Goal: Task Accomplishment & Management: Use online tool/utility

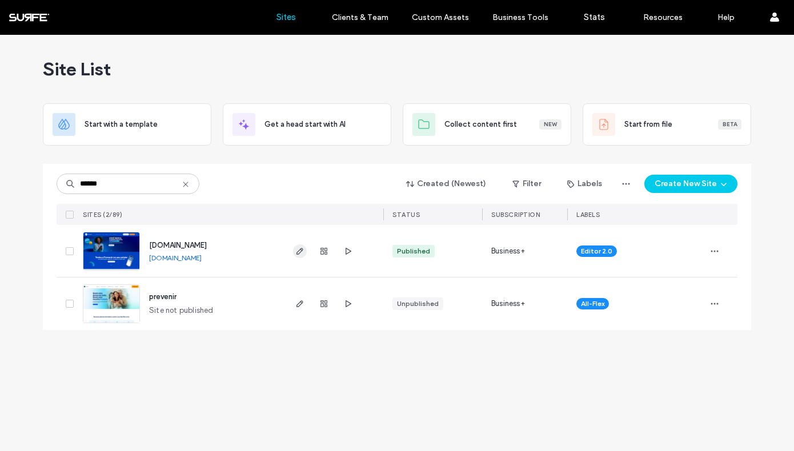
type input "******"
click at [302, 251] on use "button" at bounding box center [299, 251] width 7 height 7
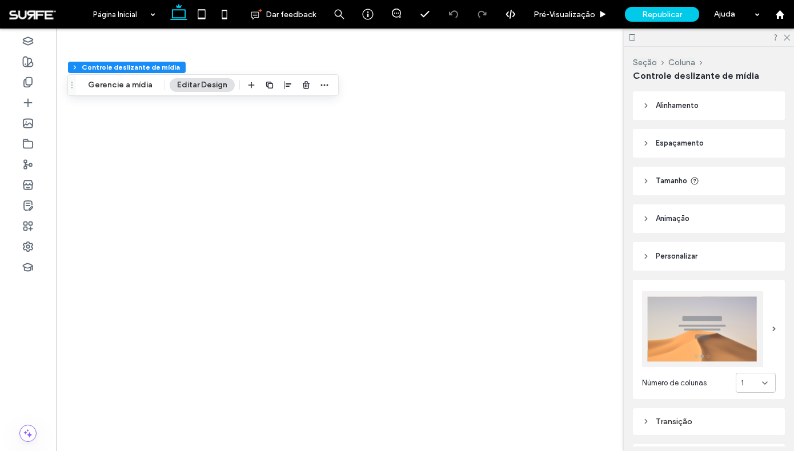
click at [131, 87] on button "Gerencie a mídia" at bounding box center [120, 85] width 79 height 14
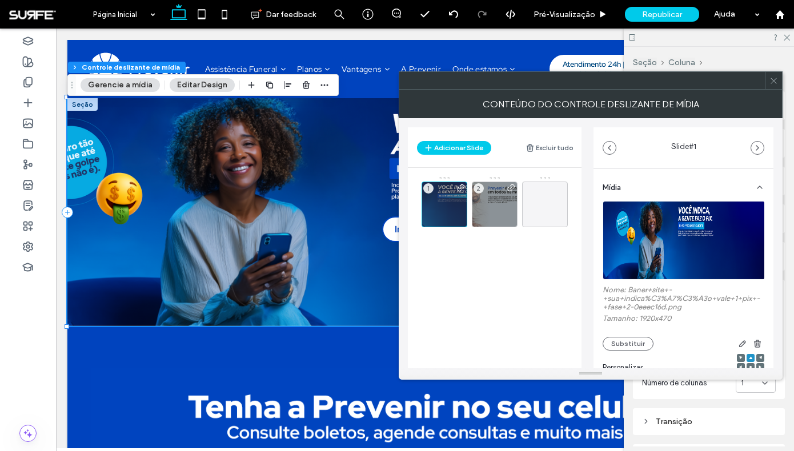
click at [771, 79] on icon at bounding box center [773, 81] width 9 height 9
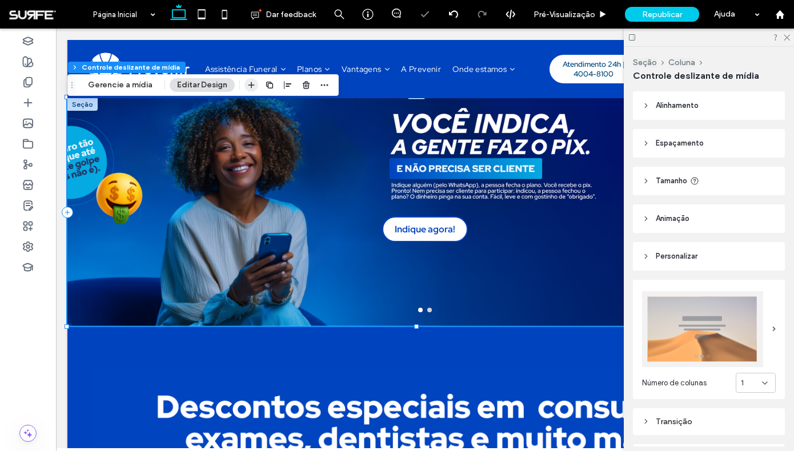
click at [244, 86] on span "button" at bounding box center [251, 85] width 14 height 14
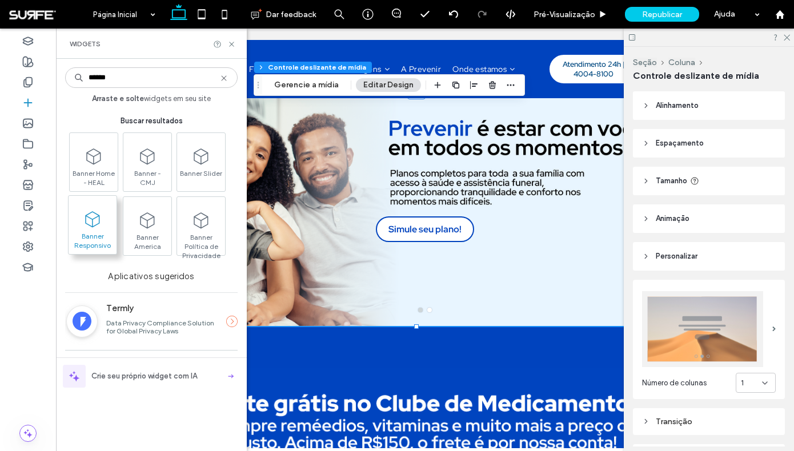
type input "******"
click at [105, 232] on span "Banner Responsivo" at bounding box center [93, 240] width 48 height 16
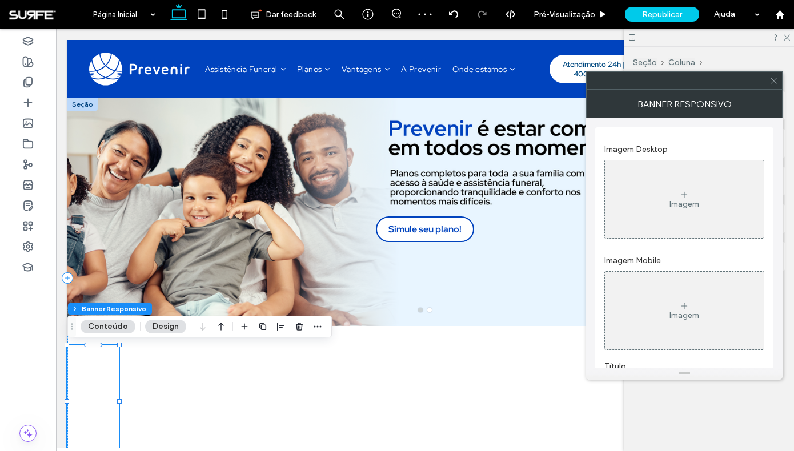
click at [680, 216] on div "Imagem" at bounding box center [684, 199] width 159 height 75
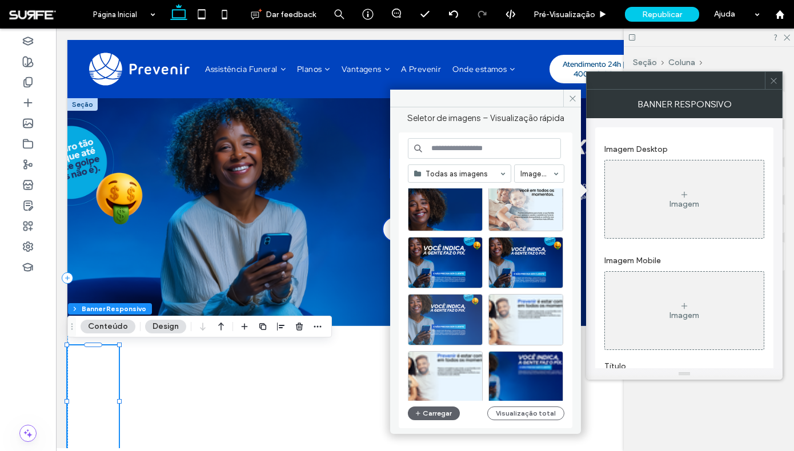
scroll to position [502, 0]
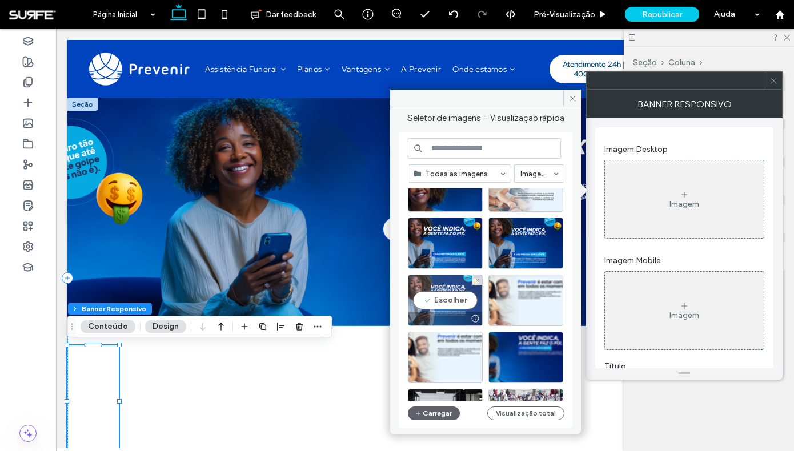
click at [456, 304] on div "Escolher" at bounding box center [445, 300] width 75 height 51
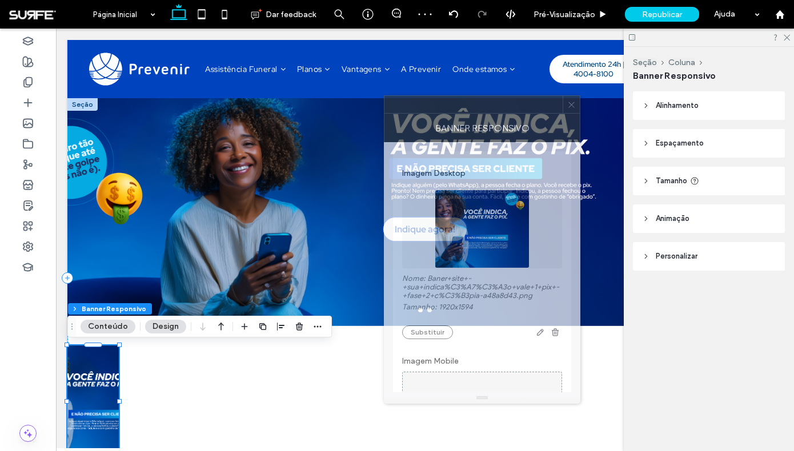
drag, startPoint x: 668, startPoint y: 88, endPoint x: 455, endPoint y: 109, distance: 214.6
click at [455, 109] on div at bounding box center [473, 104] width 178 height 17
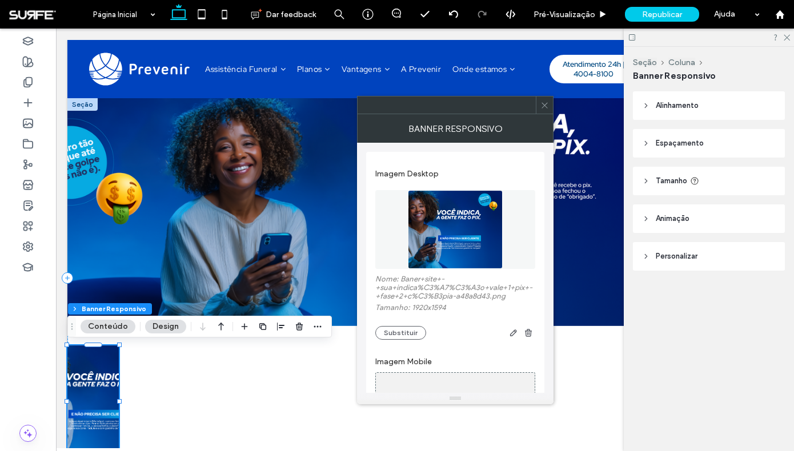
click at [693, 110] on span "Alinhamento" at bounding box center [677, 105] width 43 height 11
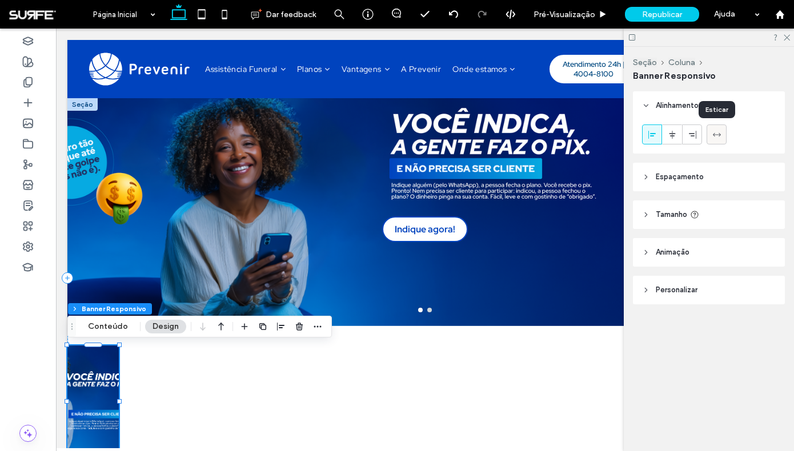
click at [720, 143] on span at bounding box center [716, 134] width 9 height 19
type input "***"
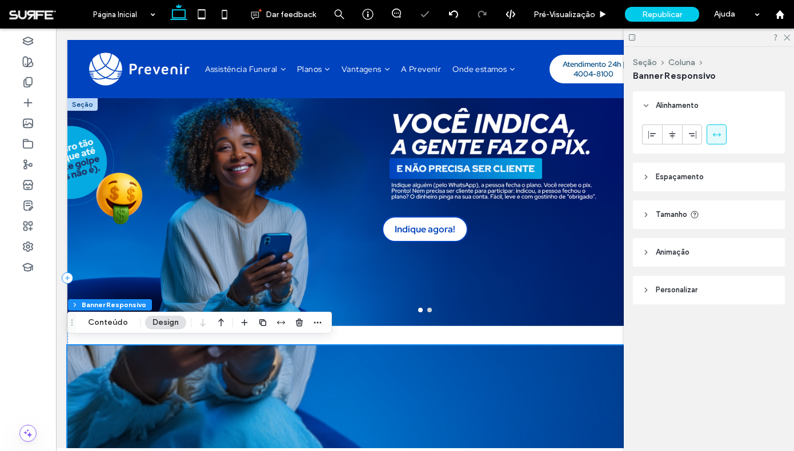
scroll to position [155, 0]
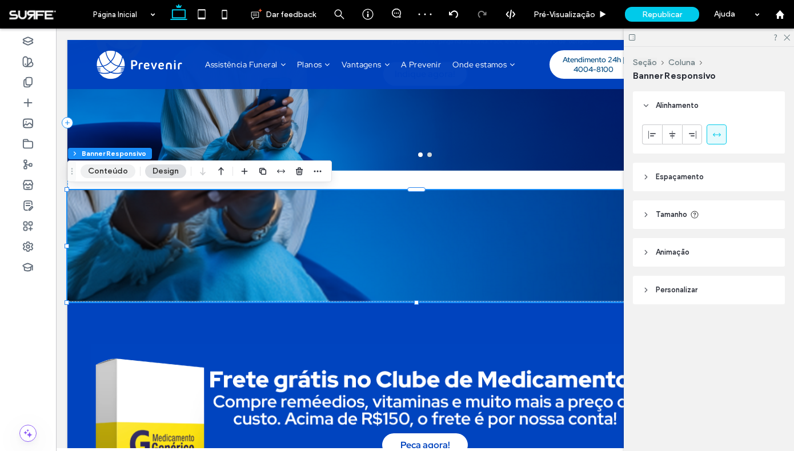
click at [115, 170] on button "Conteúdo" at bounding box center [108, 171] width 55 height 14
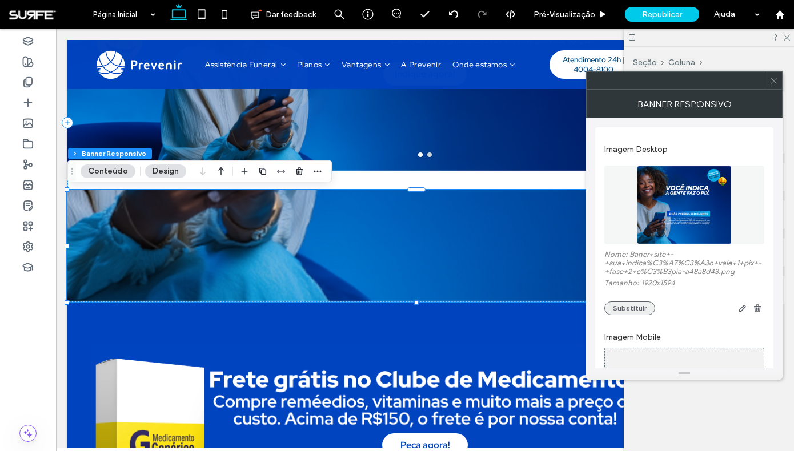
click at [627, 309] on button "Substituir" at bounding box center [629, 309] width 51 height 14
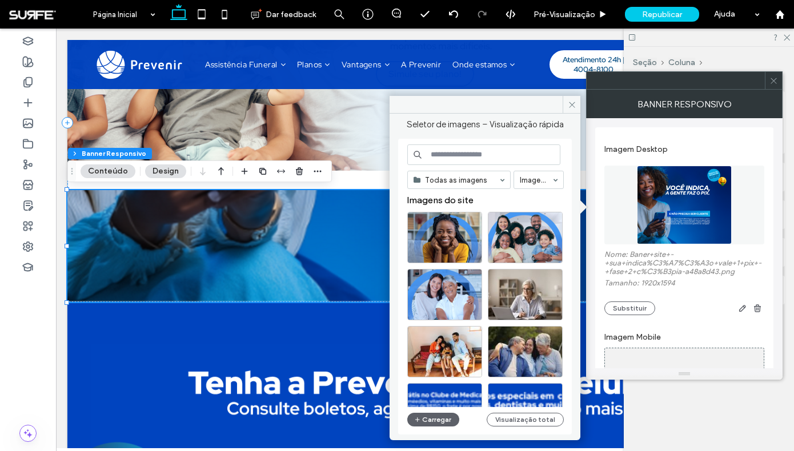
click at [452, 151] on input at bounding box center [483, 154] width 153 height 21
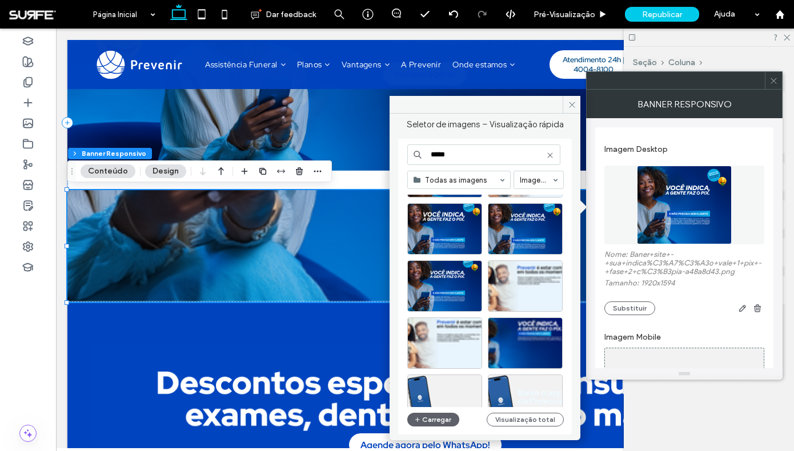
scroll to position [240, 0]
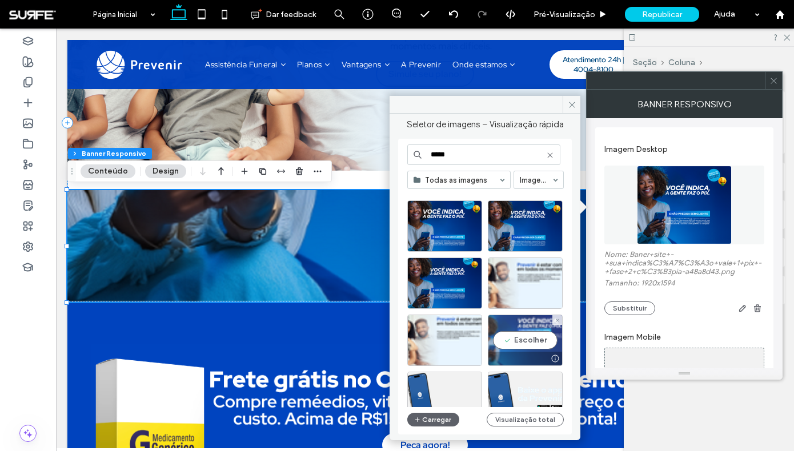
type input "*****"
click at [548, 341] on div "Escolher" at bounding box center [525, 340] width 75 height 51
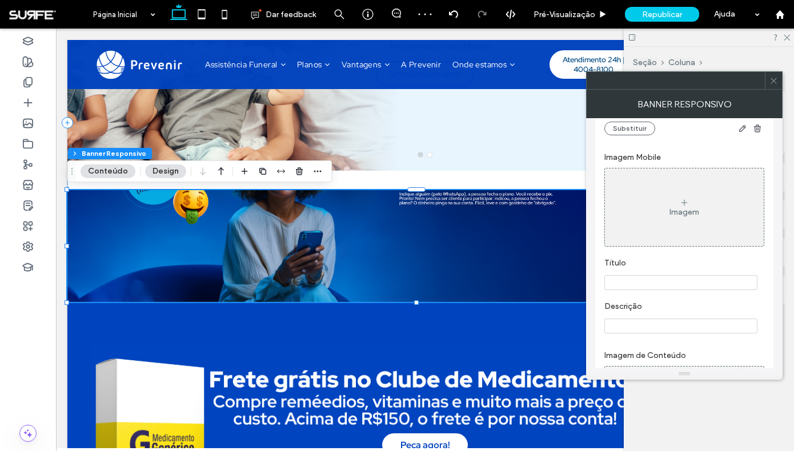
scroll to position [192, 0]
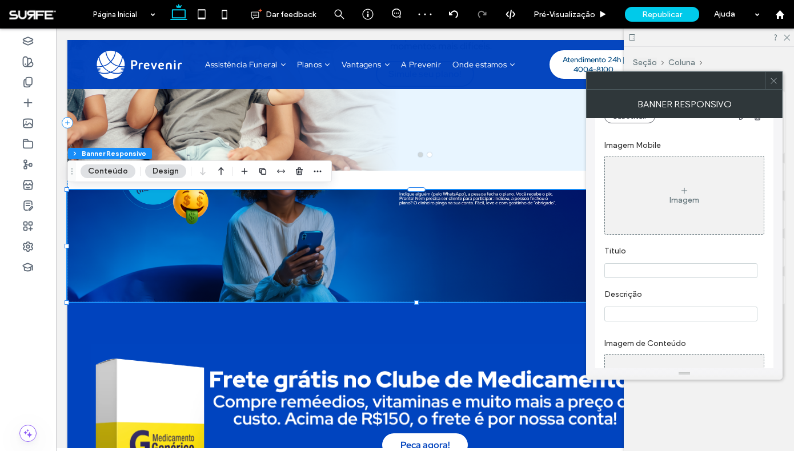
click at [660, 278] on input "Título" at bounding box center [680, 270] width 153 height 15
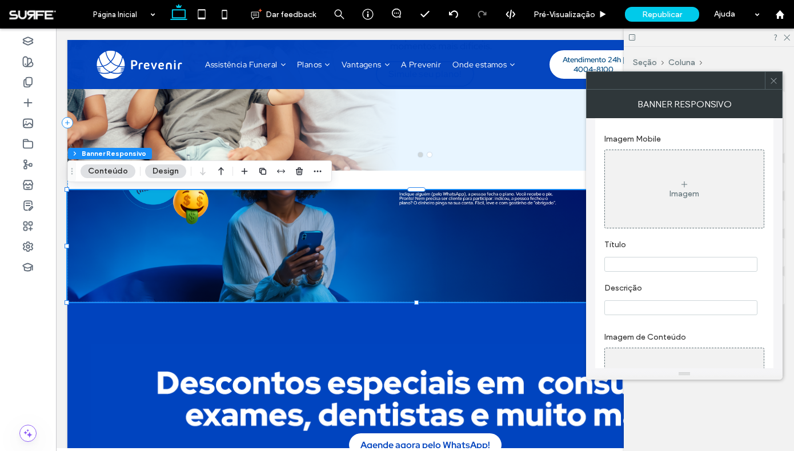
scroll to position [203, 0]
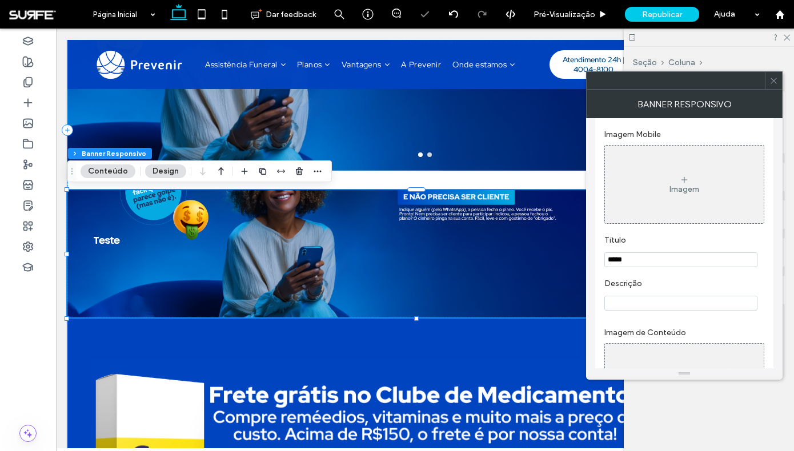
type input "*****"
click at [677, 243] on label "Título" at bounding box center [681, 241] width 155 height 13
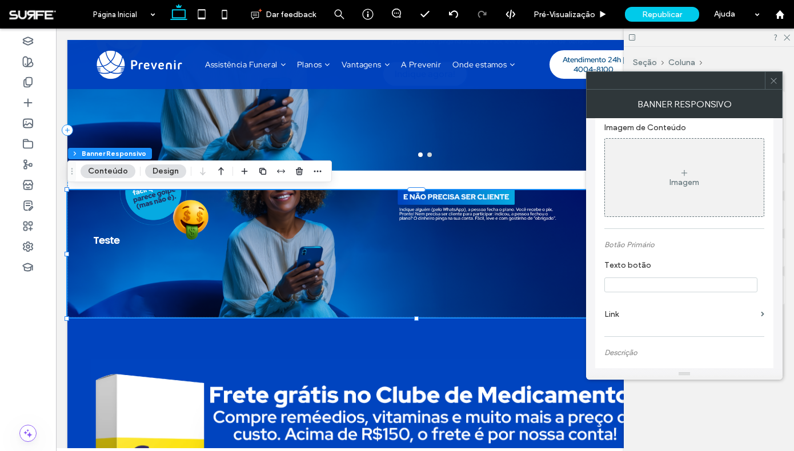
scroll to position [419, 0]
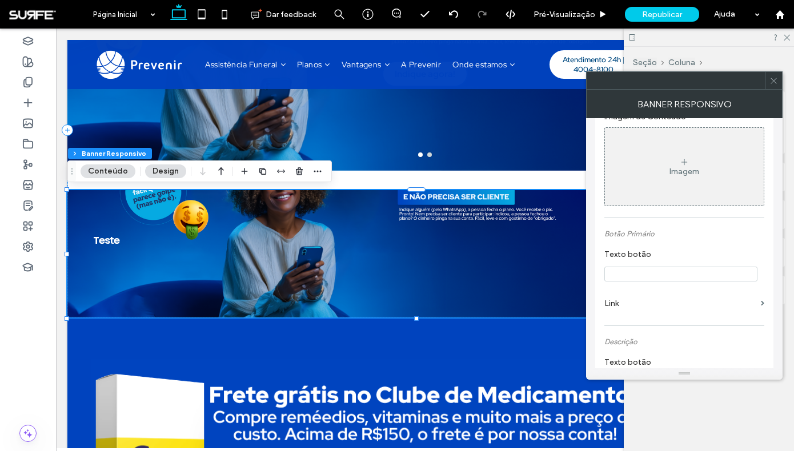
click at [676, 282] on input "Texto botão" at bounding box center [680, 274] width 153 height 15
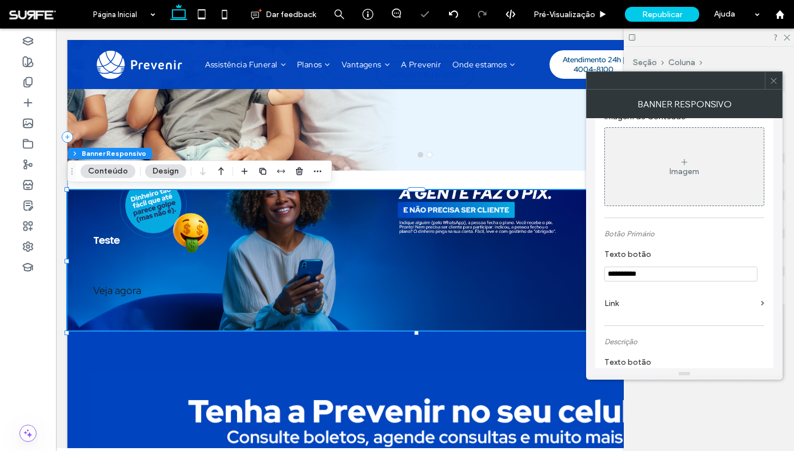
type input "**********"
click at [694, 260] on section "**********" at bounding box center [684, 265] width 160 height 43
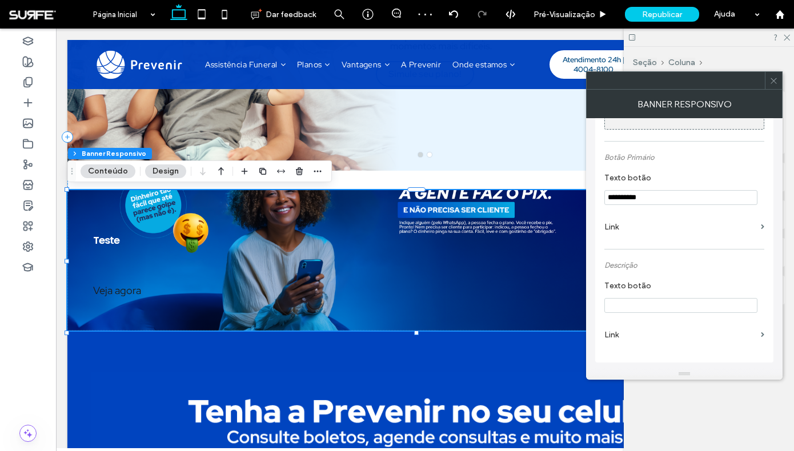
scroll to position [515, 0]
click at [679, 225] on label "Link" at bounding box center [680, 226] width 152 height 21
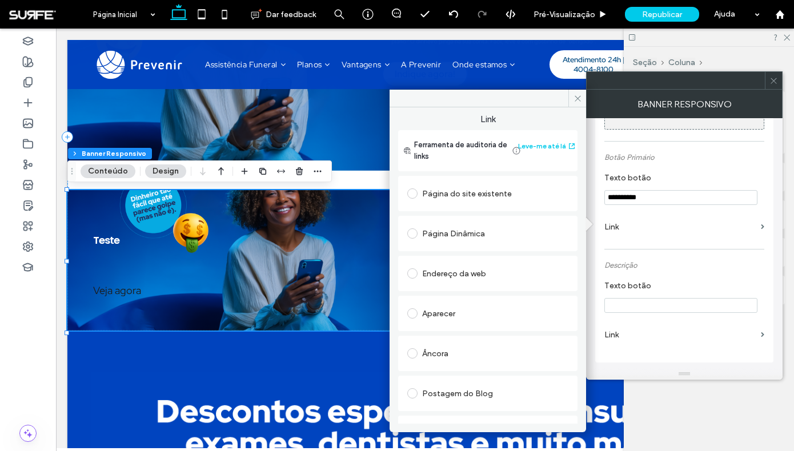
click at [456, 198] on div "Página do site existente" at bounding box center [487, 193] width 161 height 18
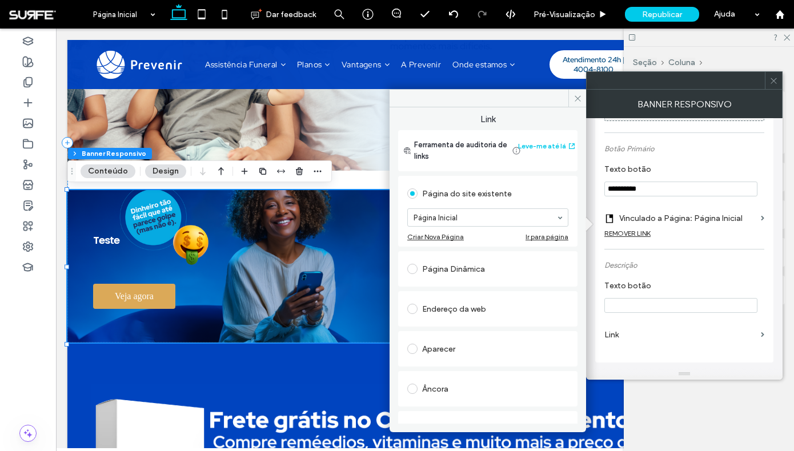
click at [773, 85] on icon at bounding box center [773, 81] width 9 height 9
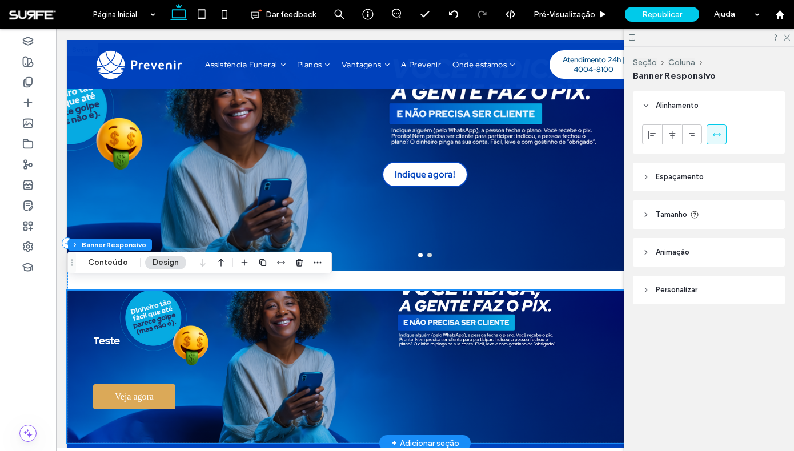
scroll to position [201, 0]
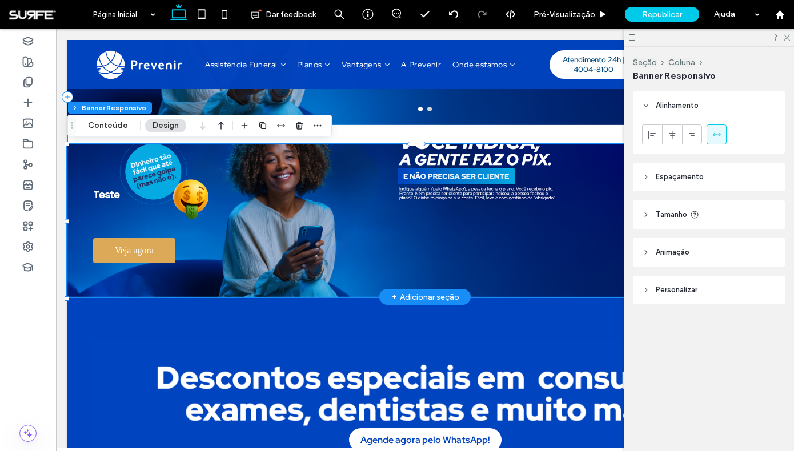
click at [448, 138] on div "Indique agora! Indique agora! Simule seu plano! Simule seu plano! a a a a Teste…" at bounding box center [424, 97] width 715 height 400
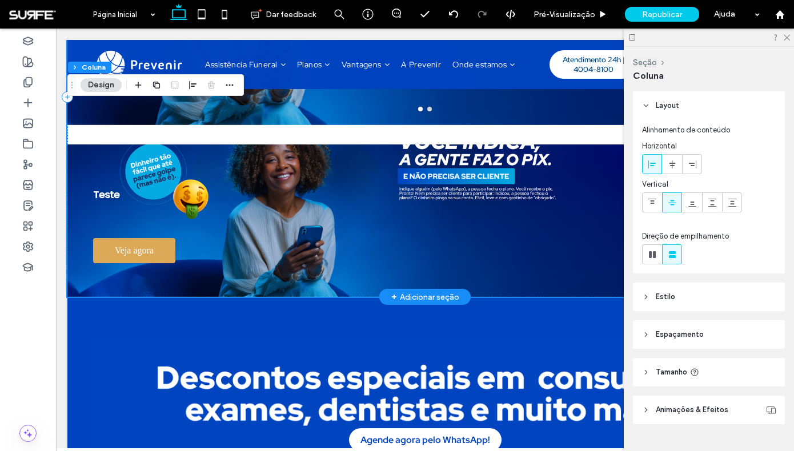
click at [449, 134] on div "Indique agora! Indique agora! Simule seu plano! Simule seu plano! a a a a Teste…" at bounding box center [424, 97] width 715 height 400
click at [446, 158] on div "Teste Veja agora" at bounding box center [424, 220] width 715 height 152
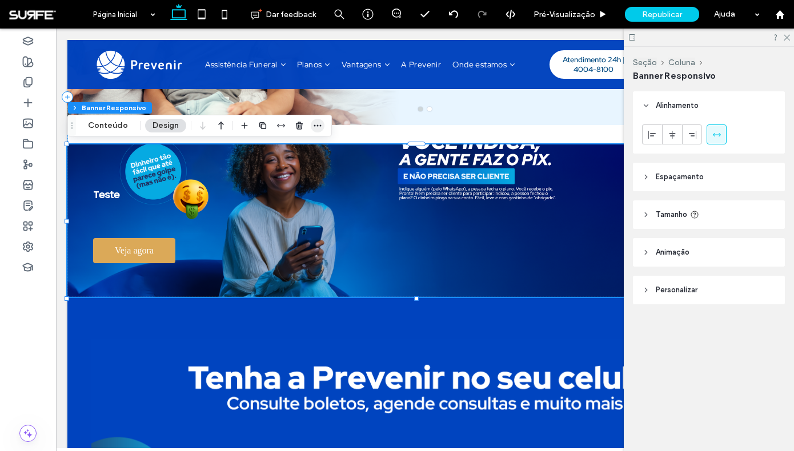
click at [316, 123] on icon "button" at bounding box center [317, 125] width 9 height 9
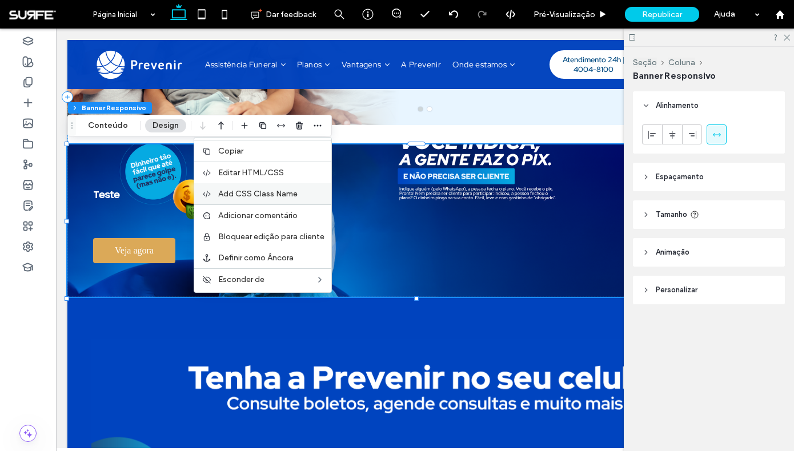
click at [257, 197] on span "Add CSS Class Name" at bounding box center [257, 194] width 79 height 10
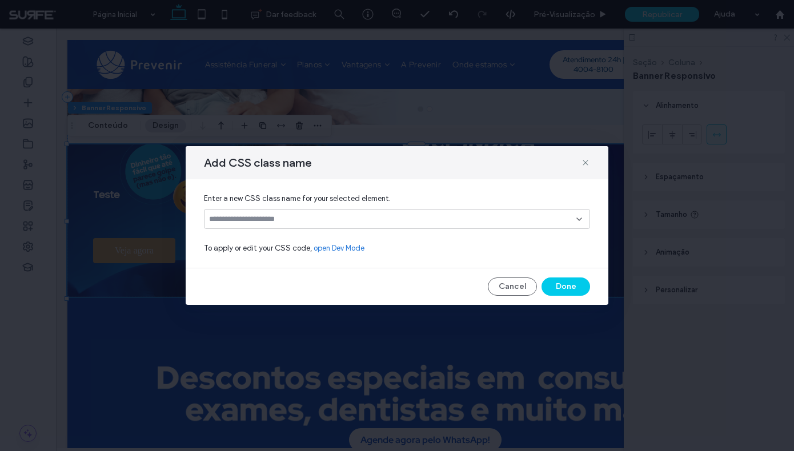
click at [285, 220] on input at bounding box center [392, 219] width 367 height 9
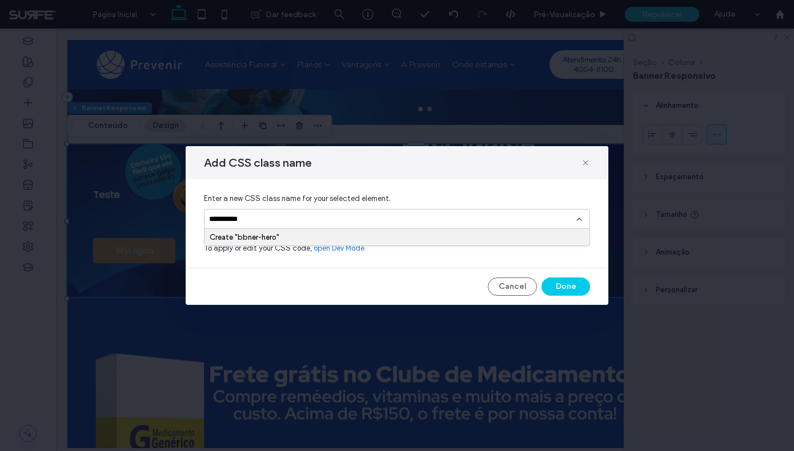
type input "**********"
click at [248, 239] on div "Create "bbner-hero"" at bounding box center [397, 237] width 375 height 9
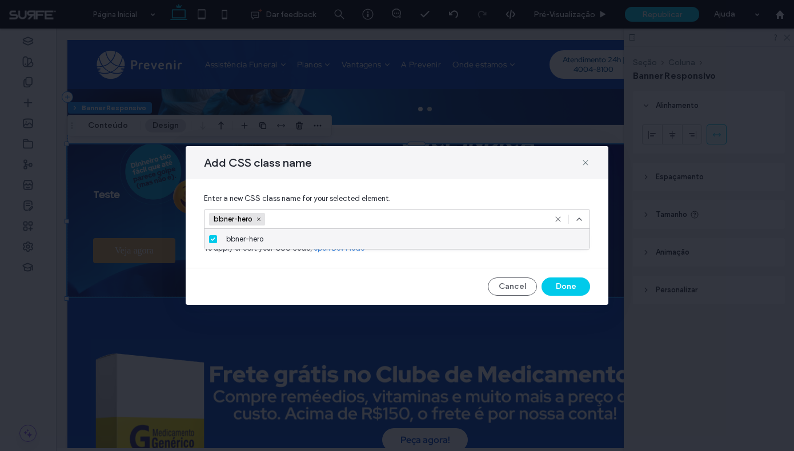
click at [577, 220] on use at bounding box center [579, 219] width 5 height 2
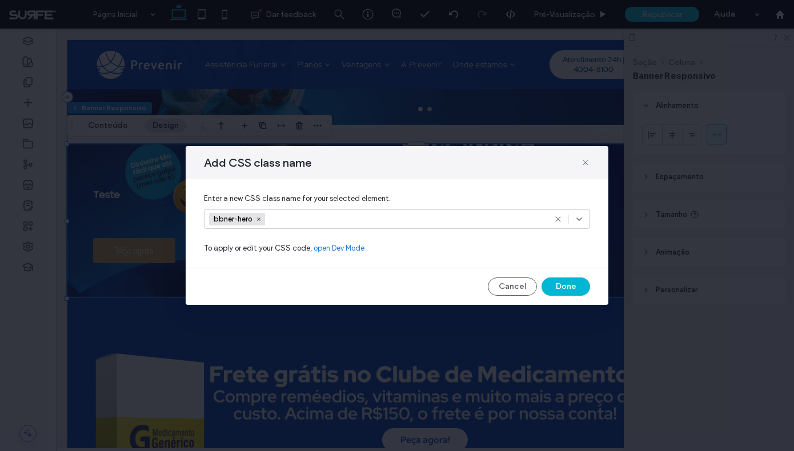
click at [569, 291] on button "Done" at bounding box center [565, 287] width 49 height 18
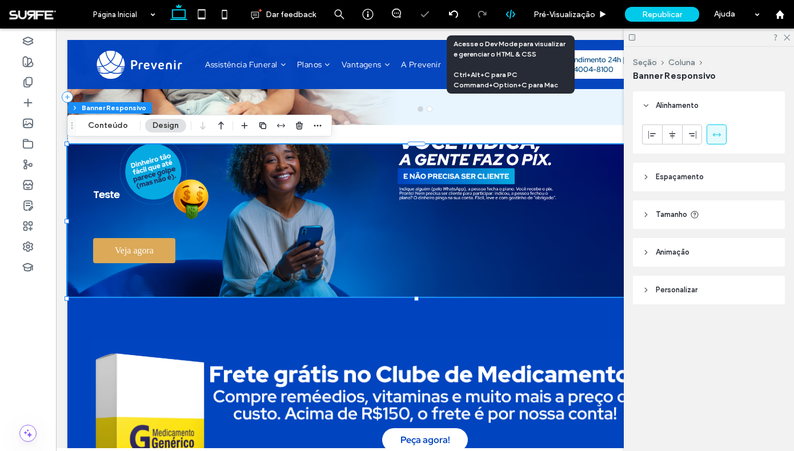
click at [509, 21] on div at bounding box center [510, 14] width 29 height 29
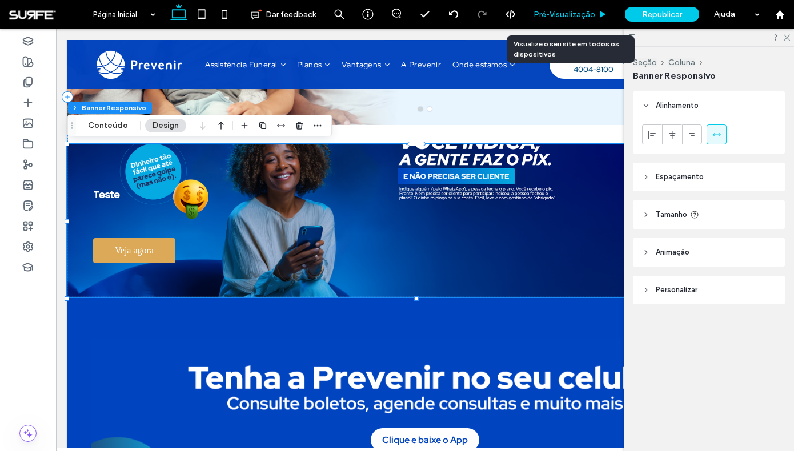
click at [570, 18] on span "Pré-Visualizaçāo" at bounding box center [564, 15] width 62 height 10
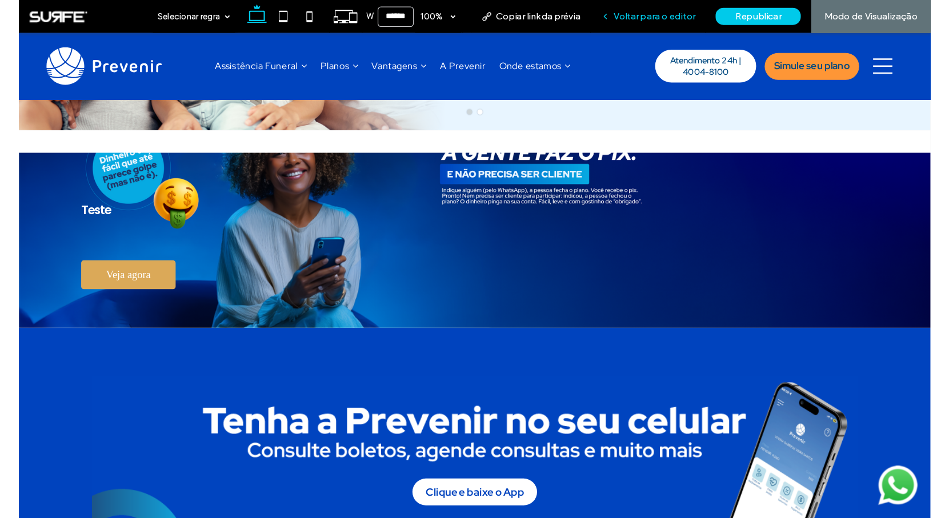
scroll to position [208, 0]
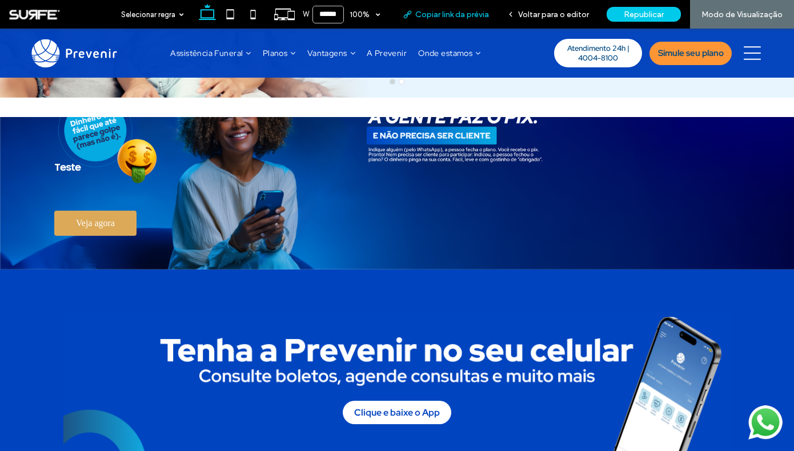
click at [466, 18] on span "Copiar link da prévia" at bounding box center [452, 15] width 74 height 10
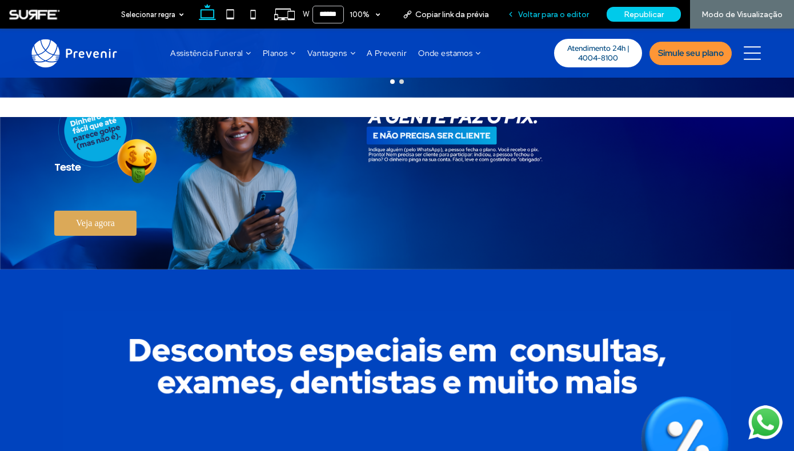
click at [542, 18] on span "Voltar para o editor" at bounding box center [553, 15] width 71 height 10
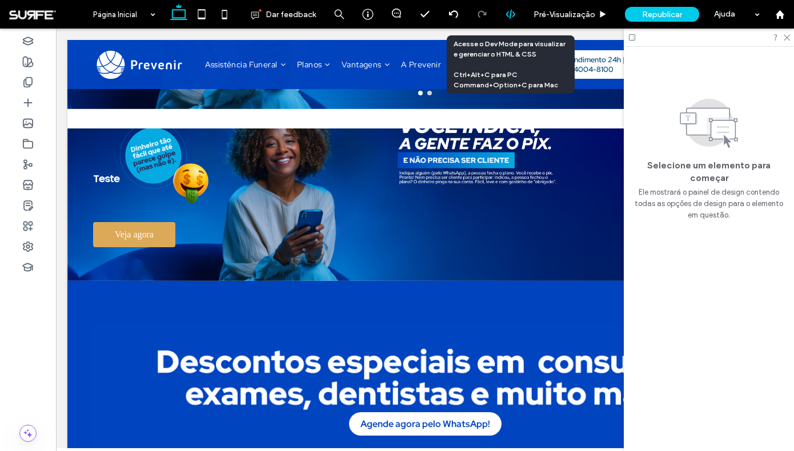
click at [507, 17] on icon at bounding box center [510, 14] width 10 height 10
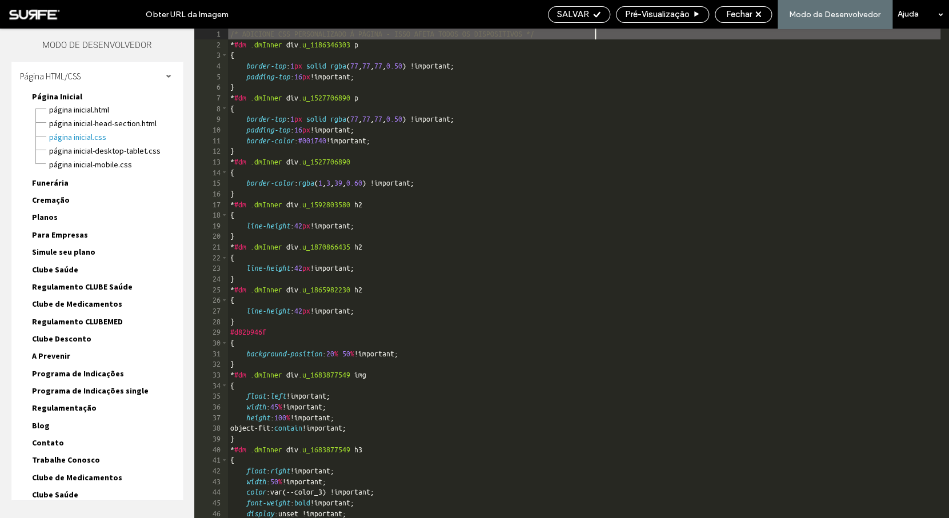
click at [657, 35] on div "/* ADICIONE CSS PERSONALIZADO À PÁGINA - ISSO AFETA TODOS OS DISPOSITIVOS */ * …" at bounding box center [584, 284] width 712 height 511
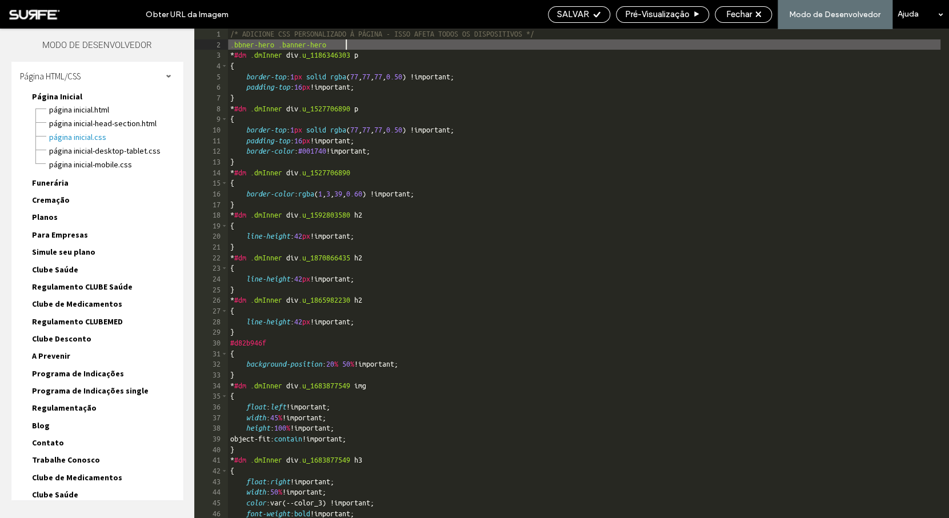
scroll to position [0, 2]
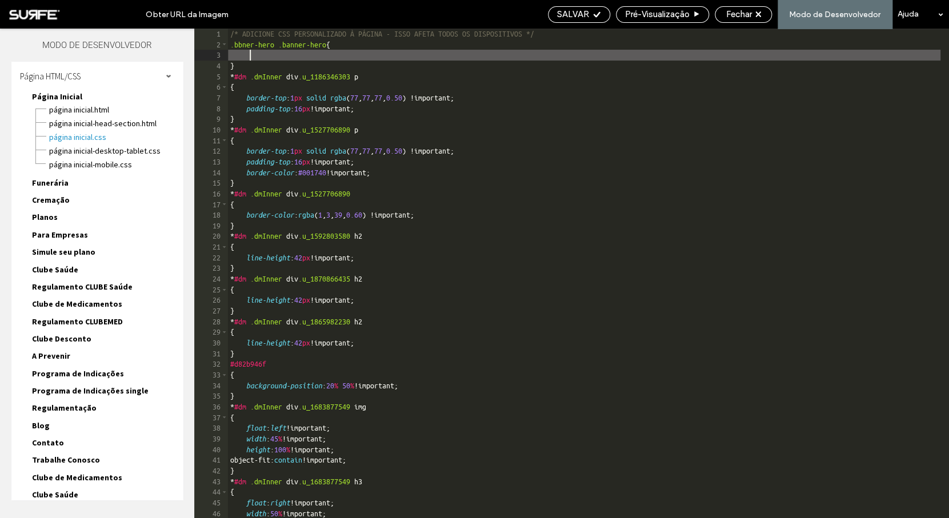
paste textarea
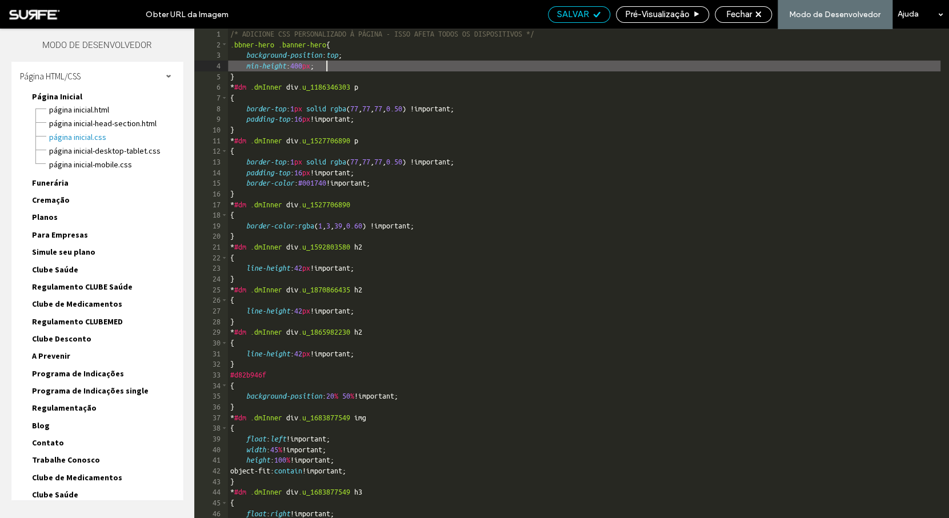
click at [574, 14] on span "SALVAR" at bounding box center [573, 14] width 32 height 10
click at [291, 45] on div "/* ADICIONE CSS PERSONALIZADO À PÁGINA - ISSO AFETA TODOS OS DISPOSITIVOS */ .b…" at bounding box center [584, 284] width 712 height 511
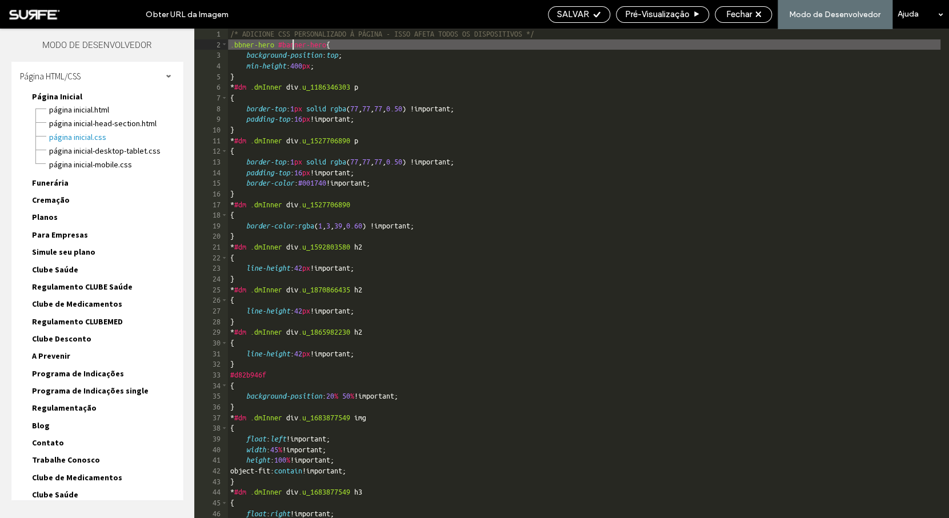
scroll to position [0, 3]
click at [584, 14] on span "SALVAR" at bounding box center [573, 14] width 32 height 10
click at [576, 21] on div "SALVAR" at bounding box center [579, 14] width 62 height 17
click at [590, 9] on div "SALVAR" at bounding box center [579, 14] width 62 height 17
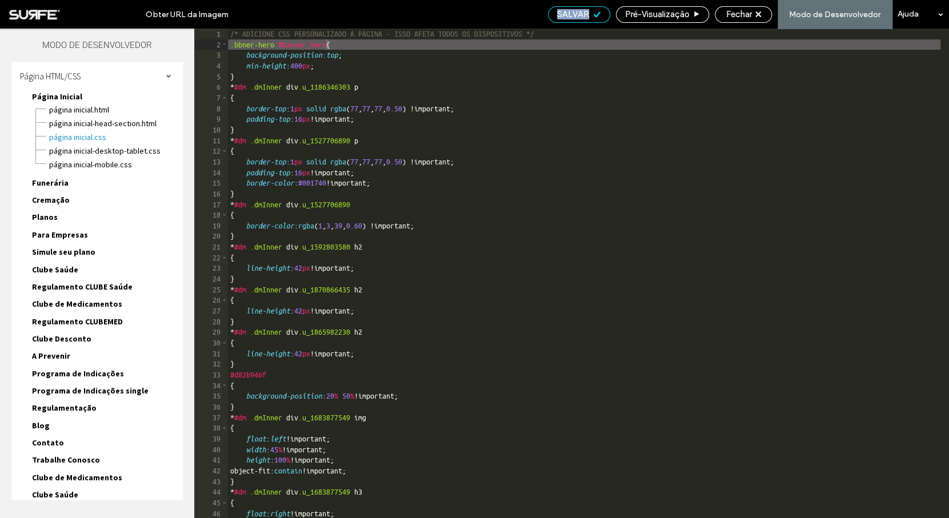
click at [580, 14] on span "SALVAR" at bounding box center [573, 14] width 32 height 10
drag, startPoint x: 356, startPoint y: 46, endPoint x: 212, endPoint y: 40, distance: 144.0
click at [228, 40] on div "/* ADICIONE CSS PERSONALIZADO À PÁGINA - ISSO AFETA TODOS OS DISPOSITIVOS */ .b…" at bounding box center [584, 273] width 712 height 489
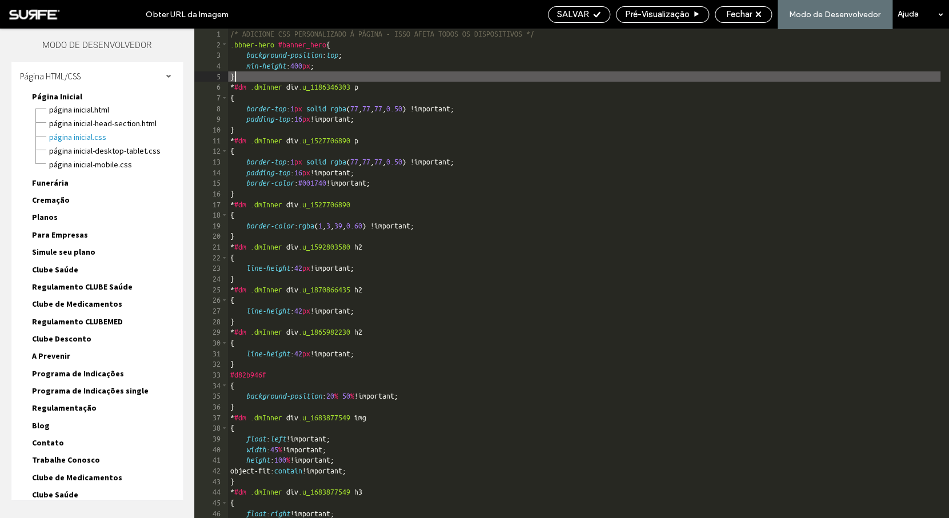
click at [260, 78] on div "/* ADICIONE CSS PERSONALIZADO À PÁGINA - ISSO AFETA TODOS OS DISPOSITIVOS */ .b…" at bounding box center [584, 284] width 712 height 511
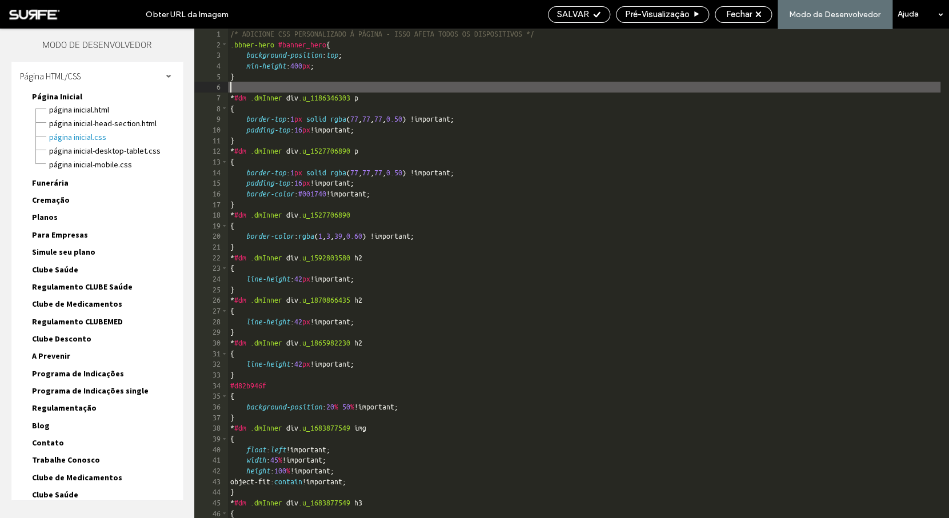
paste textarea
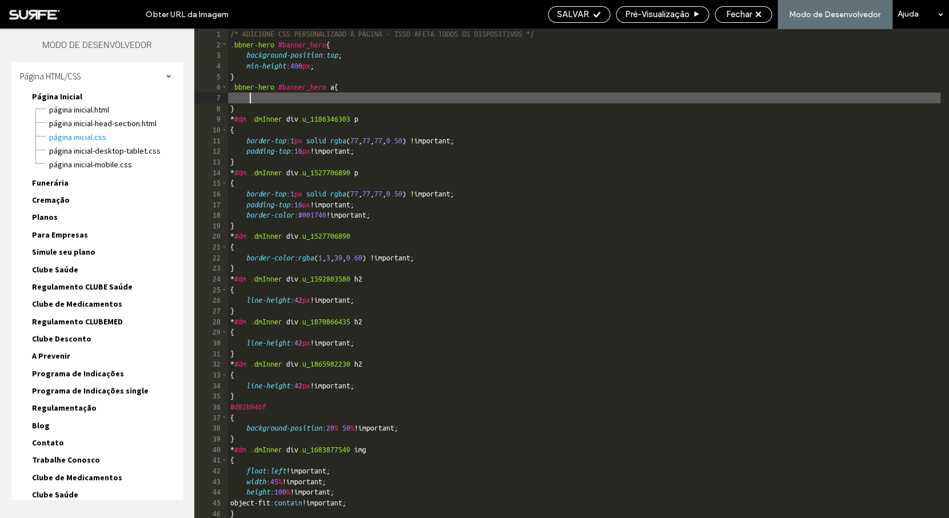
scroll to position [0, 3]
click at [326, 96] on div "/* ADICIONE CSS PERSONALIZADO À PÁGINA - ISSO AFETA TODOS OS DISPOSITIVOS */ .b…" at bounding box center [584, 284] width 712 height 511
click at [298, 96] on div "/* ADICIONE CSS PERSONALIZADO À PÁGINA - ISSO AFETA TODOS OS DISPOSITIVOS */ .b…" at bounding box center [584, 284] width 712 height 511
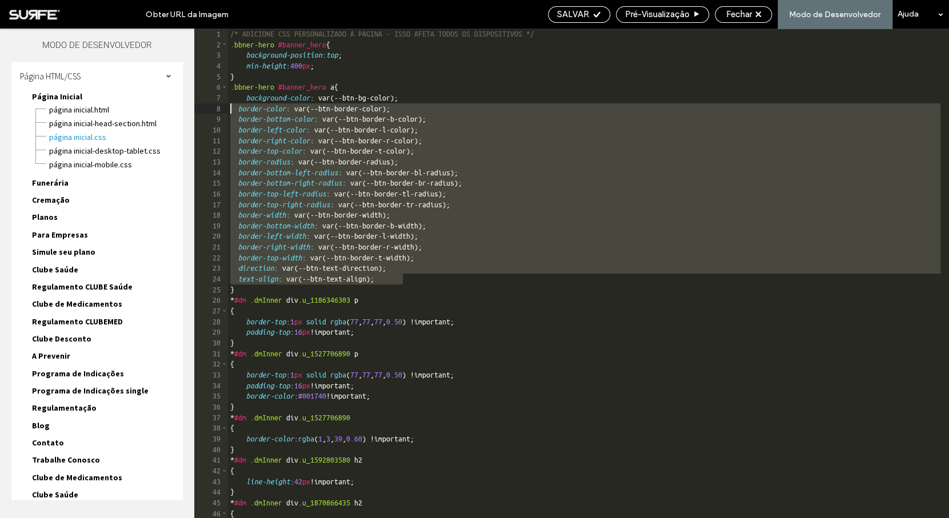
drag, startPoint x: 431, startPoint y: 278, endPoint x: 195, endPoint y: 109, distance: 290.5
click at [228, 109] on div "/* ADICIONE CSS PERSONALIZADO À PÁGINA - ISSO AFETA TODOS OS DISPOSITIVOS */ .b…" at bounding box center [584, 273] width 712 height 489
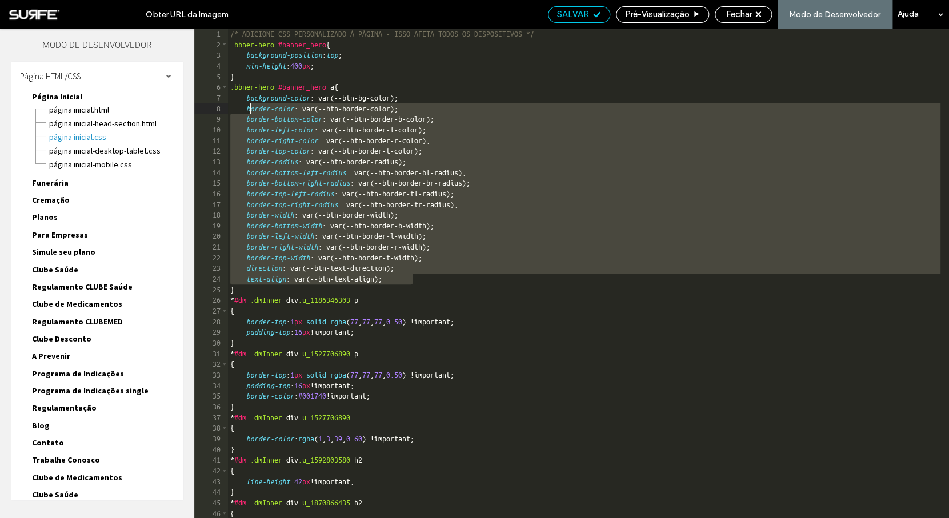
click at [582, 15] on span "SALVAR" at bounding box center [573, 14] width 32 height 10
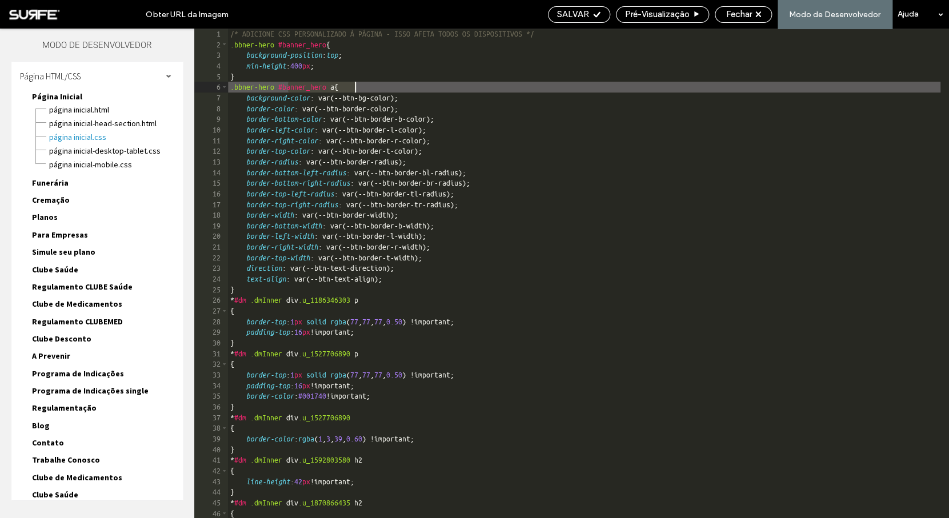
drag, startPoint x: 289, startPoint y: 86, endPoint x: 353, endPoint y: 86, distance: 64.0
click at [353, 86] on div "/* ADICIONE CSS PERSONALIZADO À PÁGINA - ISSO AFETA TODOS OS DISPOSITIVOS */ .b…" at bounding box center [584, 284] width 712 height 511
click at [577, 15] on span "SALVAR" at bounding box center [573, 14] width 32 height 10
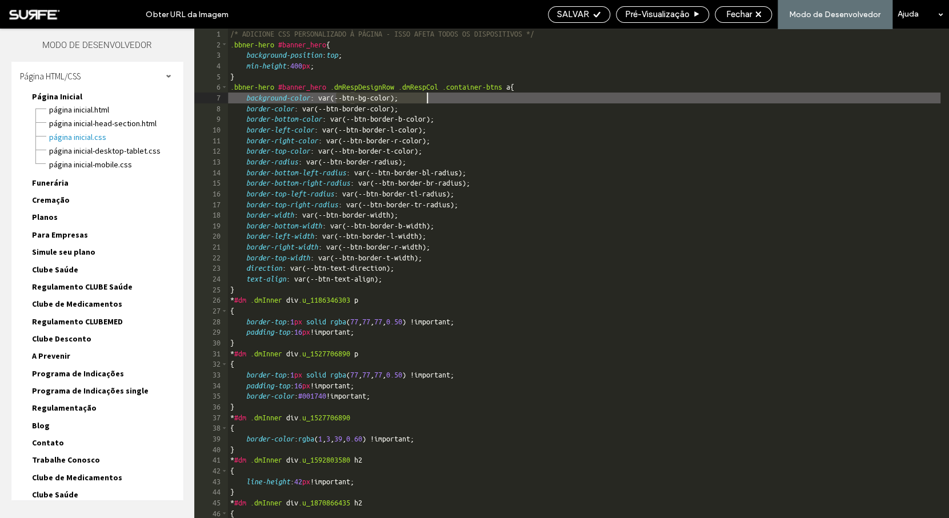
drag, startPoint x: 337, startPoint y: 100, endPoint x: 426, endPoint y: 98, distance: 89.1
click at [424, 98] on div "/* ADICIONE CSS PERSONALIZADO À PÁGINA - ISSO AFETA TODOS OS DISPOSITIVOS */ .b…" at bounding box center [584, 284] width 712 height 511
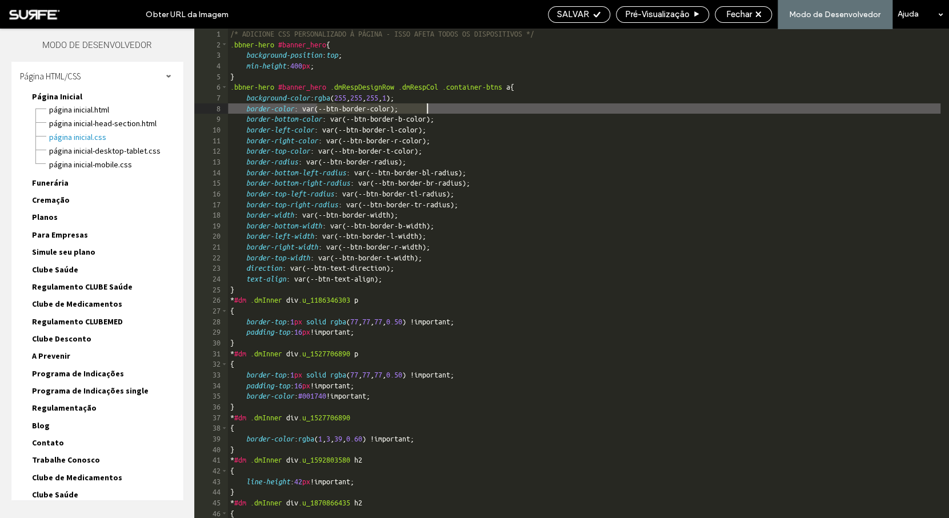
drag, startPoint x: 318, startPoint y: 110, endPoint x: 428, endPoint y: 110, distance: 110.2
click at [428, 110] on div "/* ADICIONE CSS PERSONALIZADO À PÁGINA - ISSO AFETA TODOS OS DISPOSITIVOS */ .b…" at bounding box center [584, 284] width 712 height 511
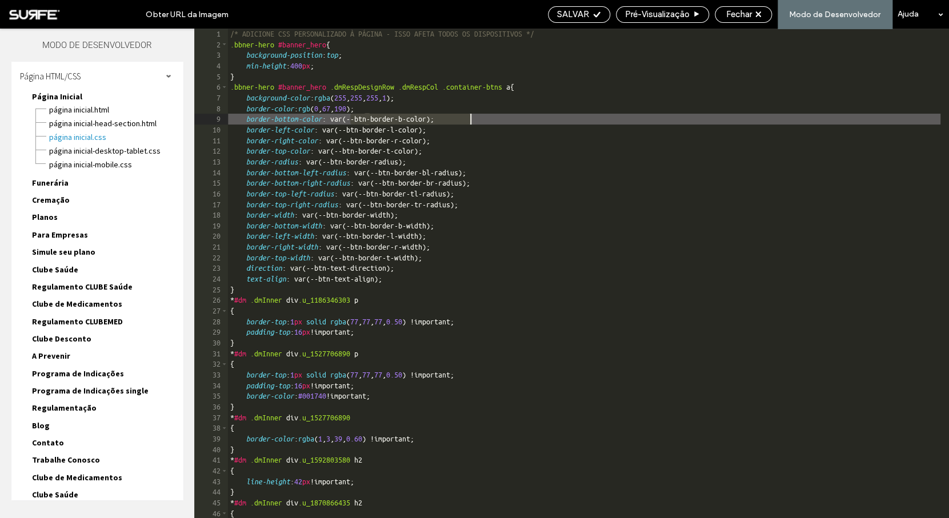
drag, startPoint x: 351, startPoint y: 120, endPoint x: 471, endPoint y: 120, distance: 119.9
click at [471, 120] on div "/* ADICIONE CSS PERSONALIZADO À PÁGINA - ISSO AFETA TODOS OS DISPOSITIVOS */ .b…" at bounding box center [584, 284] width 712 height 511
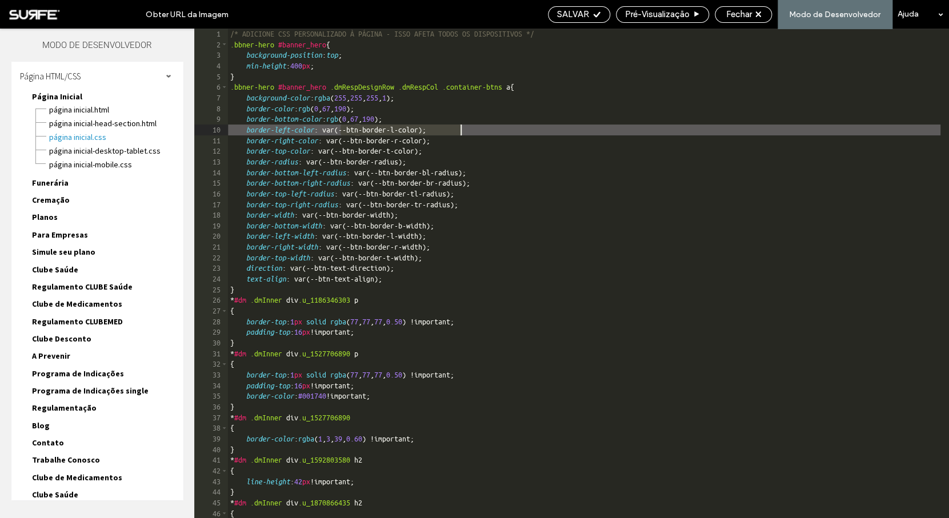
drag, startPoint x: 341, startPoint y: 132, endPoint x: 460, endPoint y: 129, distance: 119.4
click at [460, 129] on div "/* ADICIONE CSS PERSONALIZADO À PÁGINA - ISSO AFETA TODOS OS DISPOSITIVOS */ .b…" at bounding box center [584, 284] width 712 height 511
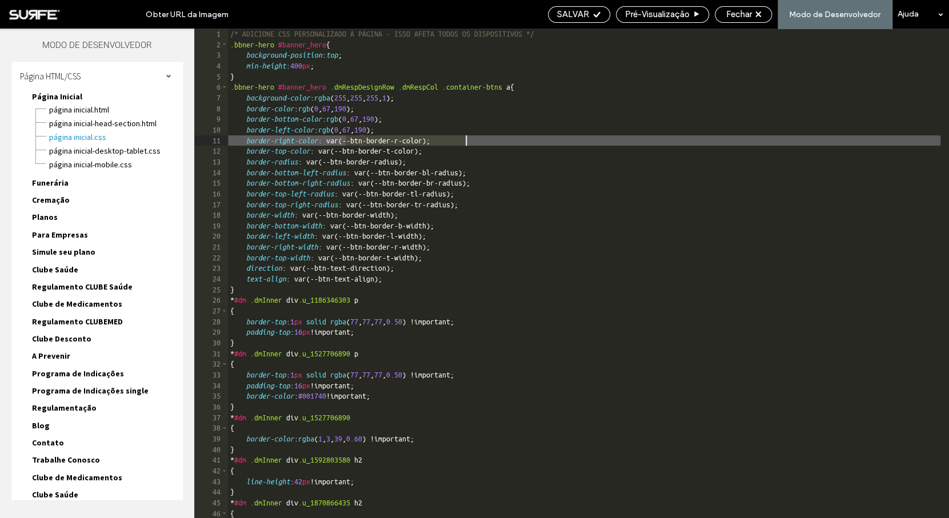
drag, startPoint x: 345, startPoint y: 142, endPoint x: 466, endPoint y: 140, distance: 120.5
click at [466, 140] on div "/* ADICIONE CSS PERSONALIZADO À PÁGINA - ISSO AFETA TODOS OS DISPOSITIVOS */ .b…" at bounding box center [584, 284] width 712 height 511
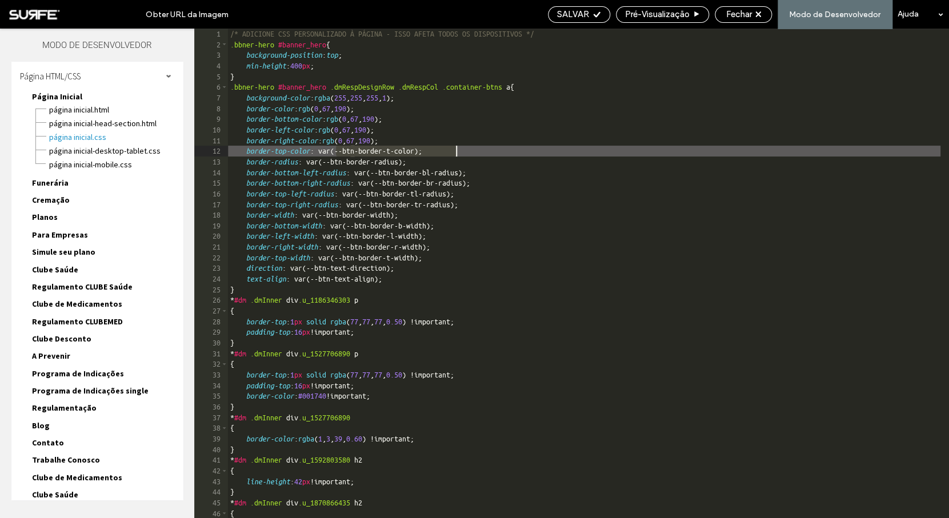
drag, startPoint x: 337, startPoint y: 153, endPoint x: 456, endPoint y: 152, distance: 118.8
click at [456, 152] on div "/* ADICIONE CSS PERSONALIZADO À PÁGINA - ISSO AFETA TODOS OS DISPOSITIVOS */ .b…" at bounding box center [584, 284] width 712 height 511
click at [580, 14] on span "SALVAR" at bounding box center [573, 14] width 32 height 10
click at [575, 14] on span "SALVAR" at bounding box center [573, 14] width 32 height 10
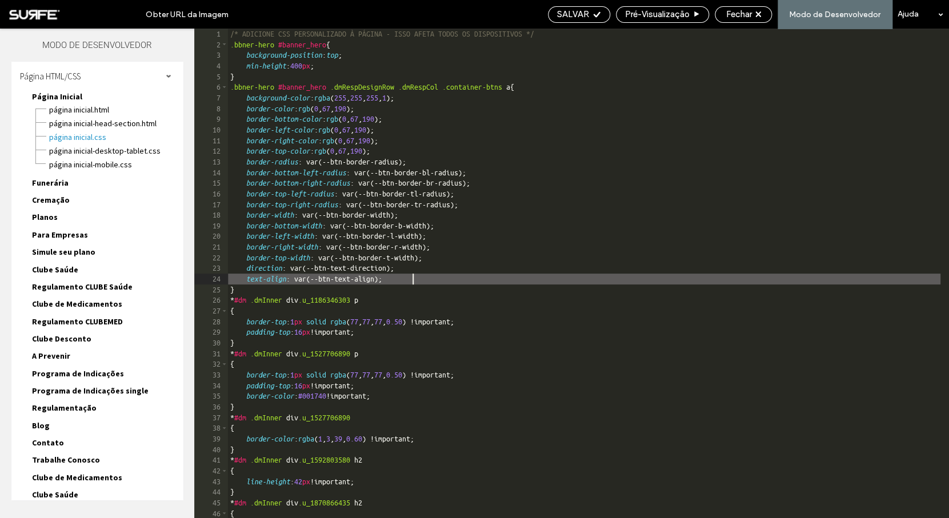
click at [447, 278] on div "/* ADICIONE CSS PERSONALIZADO À PÁGINA - ISSO AFETA TODOS OS DISPOSITIVOS */ .b…" at bounding box center [584, 284] width 712 height 511
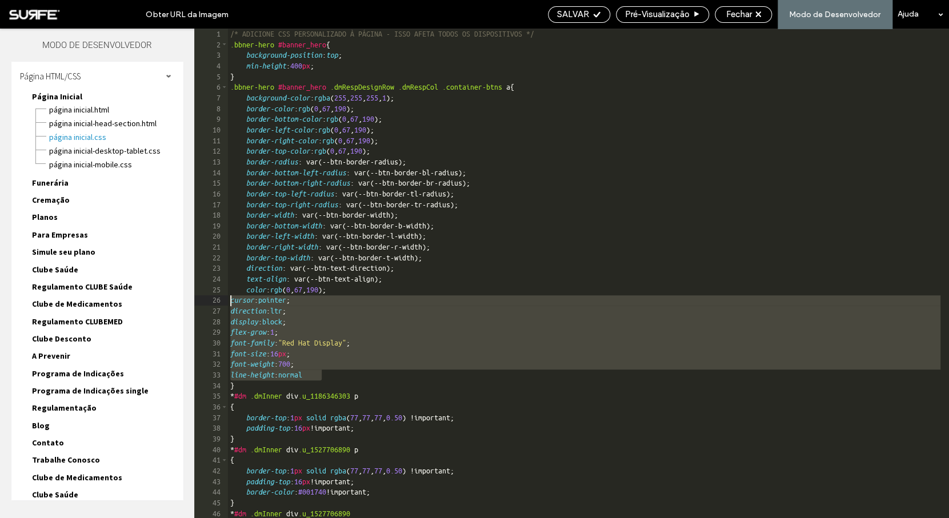
drag, startPoint x: 330, startPoint y: 377, endPoint x: 210, endPoint y: 304, distance: 140.7
click at [228, 304] on div "/* ADICIONE CSS PERSONALIZADO À PÁGINA - ISSO AFETA TODOS OS DISPOSITIVOS */ .b…" at bounding box center [584, 273] width 712 height 489
click at [574, 13] on span "SALVAR" at bounding box center [573, 14] width 32 height 10
click at [363, 287] on div "/* ADICIONE CSS PERSONALIZADO À PÁGINA - ISSO AFETA TODOS OS DISPOSITIVOS */ .b…" at bounding box center [584, 284] width 712 height 511
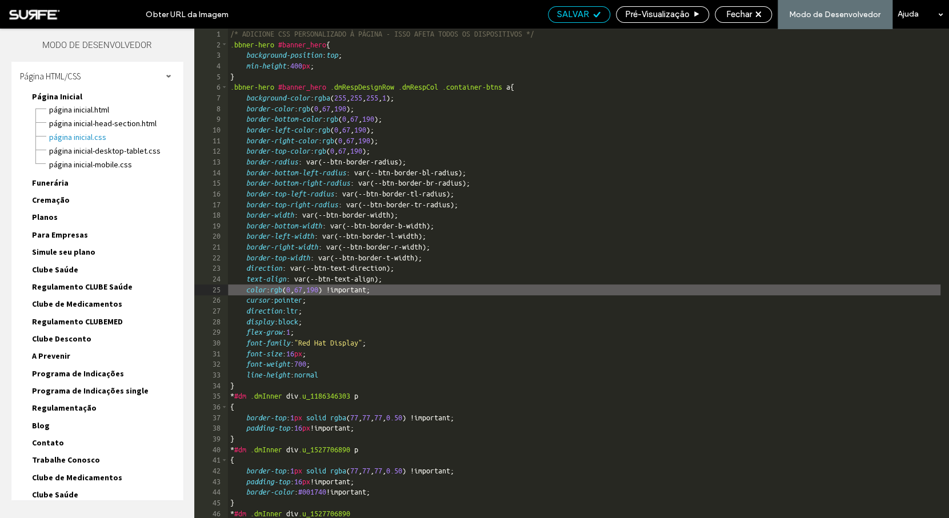
click at [581, 17] on span "SALVAR" at bounding box center [573, 14] width 32 height 10
drag, startPoint x: 364, startPoint y: 290, endPoint x: 409, endPoint y: 288, distance: 44.6
click at [409, 288] on div "/* ADICIONE CSS PERSONALIZADO À PÁGINA - ISSO AFETA TODOS OS DISPOSITIVOS */ .b…" at bounding box center [584, 284] width 712 height 511
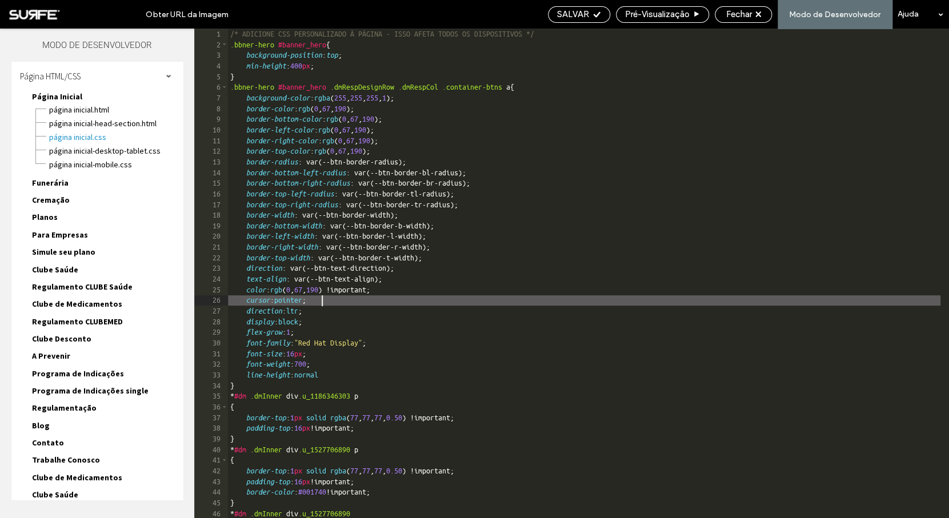
click at [322, 300] on div "/* ADICIONE CSS PERSONALIZADO À PÁGINA - ISSO AFETA TODOS OS DISPOSITIVOS */ .b…" at bounding box center [584, 284] width 712 height 511
paste textarea
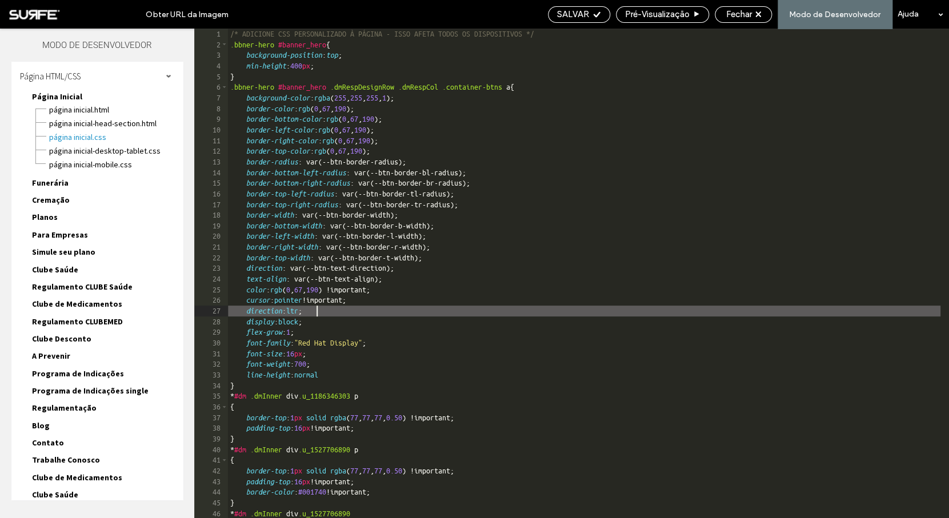
click at [317, 311] on div "/* ADICIONE CSS PERSONALIZADO À PÁGINA - ISSO AFETA TODOS OS DISPOSITIVOS */ .b…" at bounding box center [584, 284] width 712 height 511
paste textarea
click at [318, 322] on div "/* ADICIONE CSS PERSONALIZADO À PÁGINA - ISSO AFETA TODOS OS DISPOSITIVOS */ .b…" at bounding box center [584, 284] width 712 height 511
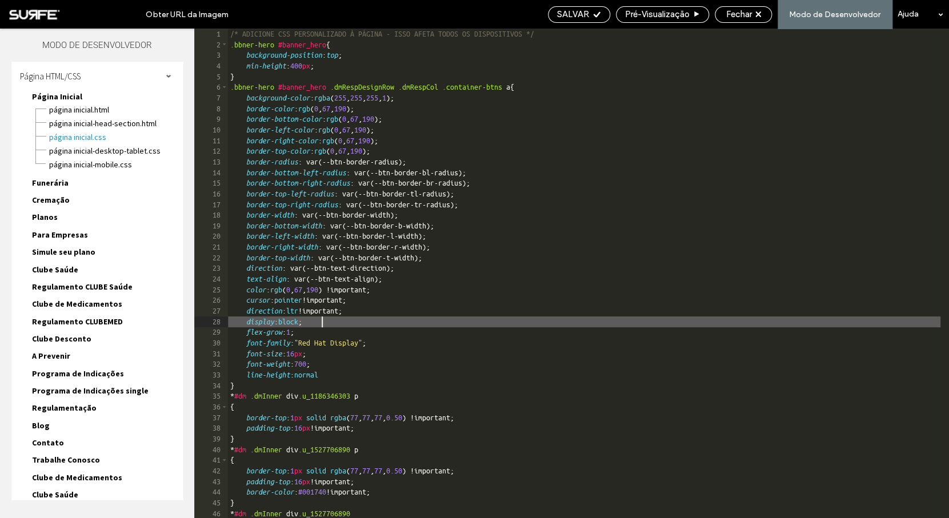
paste textarea
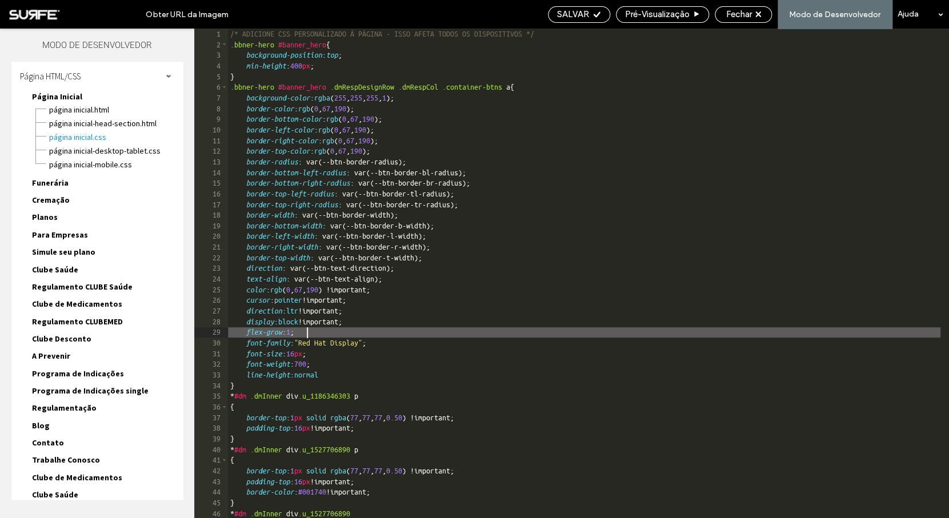
click at [307, 330] on div "/* ADICIONE CSS PERSONALIZADO À PÁGINA - ISSO AFETA TODOS OS DISPOSITIVOS */ .b…" at bounding box center [584, 284] width 712 height 511
paste textarea
click at [394, 340] on div "/* ADICIONE CSS PERSONALIZADO À PÁGINA - ISSO AFETA TODOS OS DISPOSITIVOS */ .b…" at bounding box center [584, 284] width 712 height 511
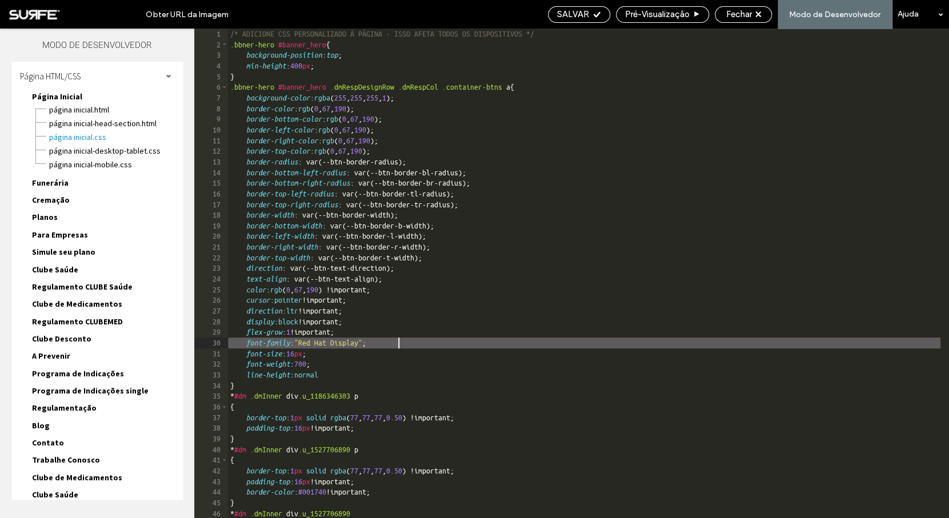
paste textarea
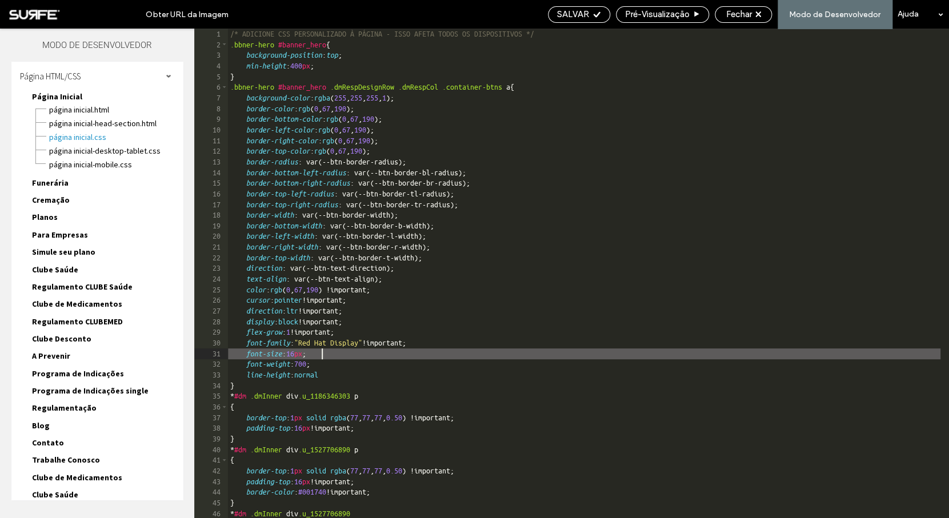
click at [322, 353] on div "/* ADICIONE CSS PERSONALIZADO À PÁGINA - ISSO AFETA TODOS OS DISPOSITIVOS */ .b…" at bounding box center [584, 284] width 712 height 511
paste textarea
click at [327, 367] on div "/* ADICIONE CSS PERSONALIZADO À PÁGINA - ISSO AFETA TODOS OS DISPOSITIVOS */ .b…" at bounding box center [584, 284] width 712 height 511
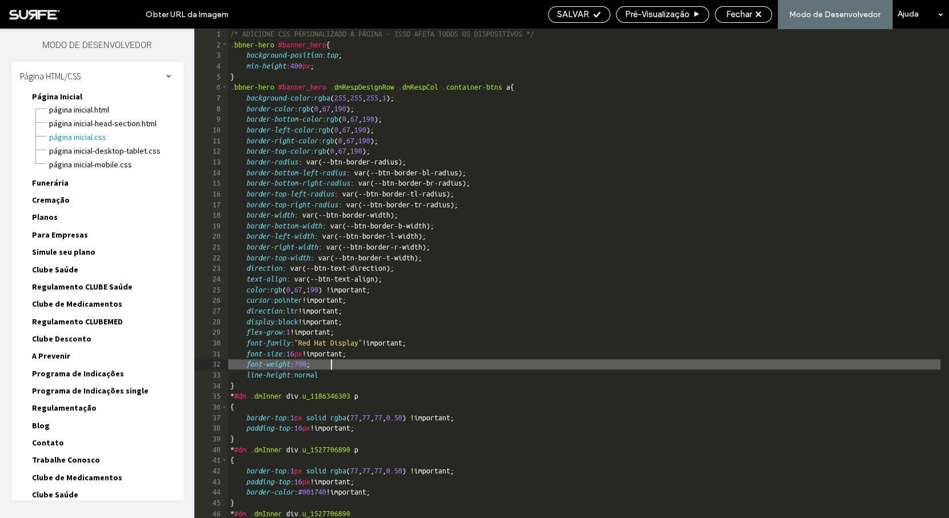
paste textarea
click at [346, 375] on div "/* ADICIONE CSS PERSONALIZADO À PÁGINA - ISSO AFETA TODOS OS DISPOSITIVOS */ .b…" at bounding box center [584, 284] width 712 height 511
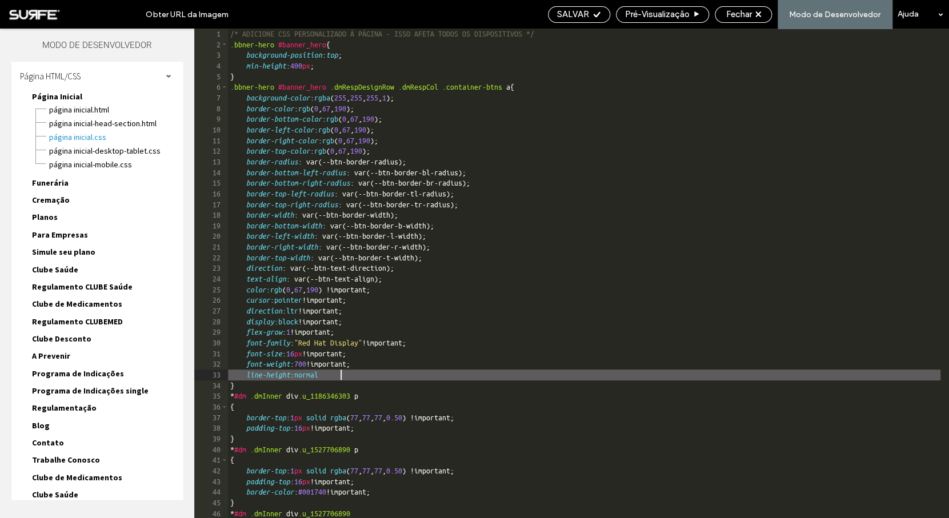
type textarea "**"
click at [576, 13] on span "SALVAR" at bounding box center [573, 14] width 32 height 10
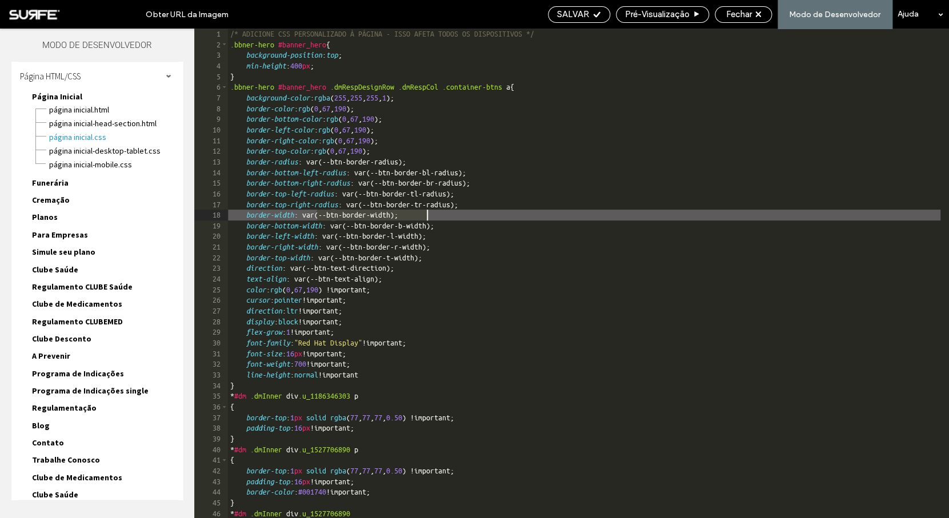
drag, startPoint x: 315, startPoint y: 216, endPoint x: 426, endPoint y: 218, distance: 111.4
click at [426, 218] on div "/* ADICIONE CSS PERSONALIZADO À PÁGINA - ISSO AFETA TODOS OS DISPOSITIVOS */ .b…" at bounding box center [584, 284] width 712 height 511
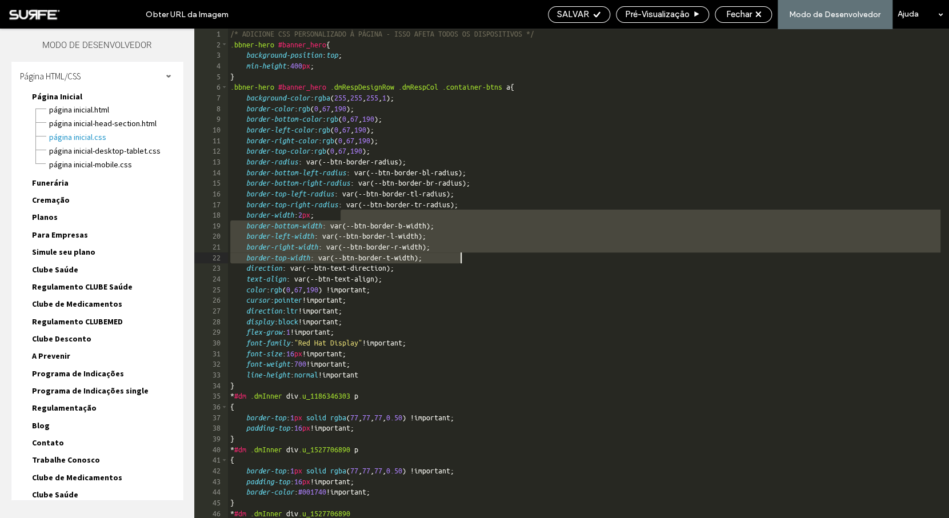
drag, startPoint x: 344, startPoint y: 215, endPoint x: 519, endPoint y: 258, distance: 179.9
click at [519, 258] on div "/* ADICIONE CSS PERSONALIZADO À PÁGINA - ISSO AFETA TODOS OS DISPOSITIVOS */ .b…" at bounding box center [584, 284] width 712 height 511
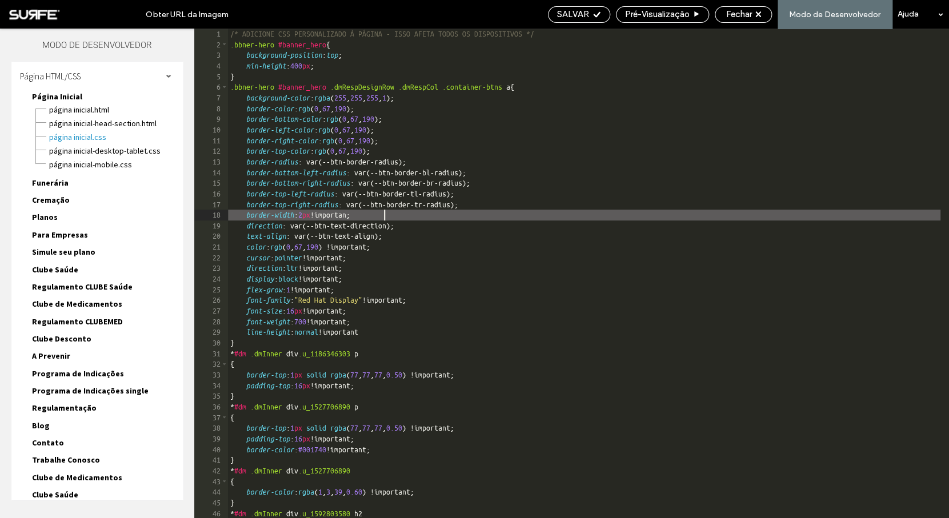
scroll to position [0, 3]
click at [568, 17] on span "SALVAR" at bounding box center [573, 14] width 32 height 10
click at [586, 87] on div "/* ADICIONE CSS PERSONALIZADO À PÁGINA - ISSO AFETA TODOS OS DISPOSITIVOS */ .b…" at bounding box center [584, 284] width 712 height 511
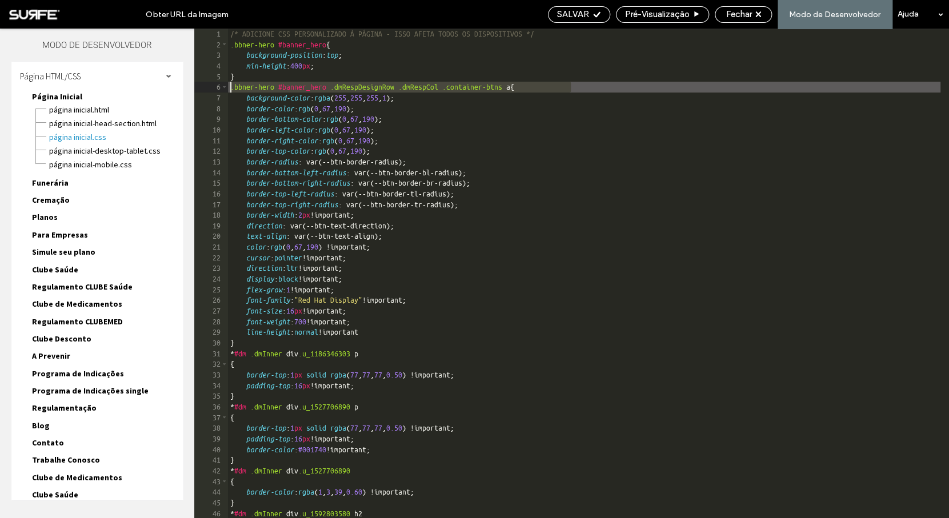
drag, startPoint x: 602, startPoint y: 86, endPoint x: 230, endPoint y: 87, distance: 372.9
click at [230, 87] on div "/* ADICIONE CSS PERSONALIZADO À PÁGINA - ISSO AFETA TODOS OS DISPOSITIVOS */ .b…" at bounding box center [584, 284] width 712 height 511
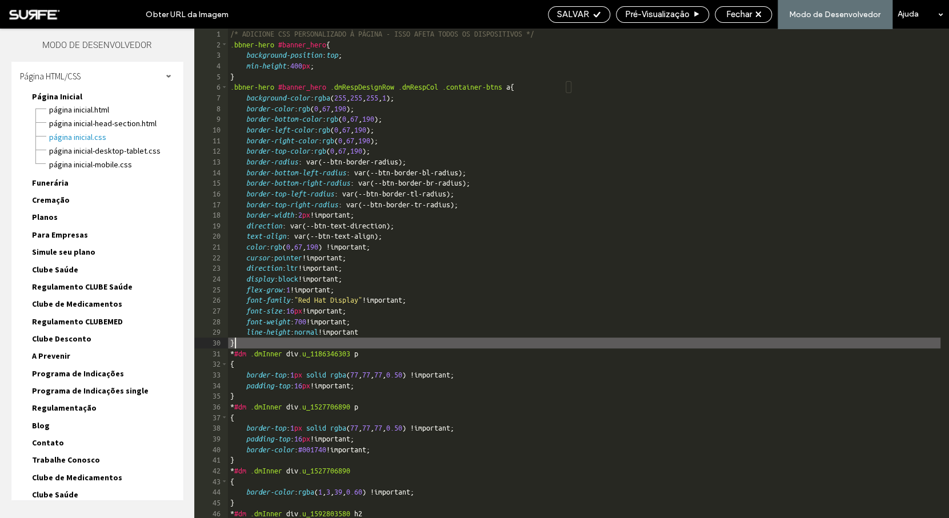
click at [262, 345] on div "/* ADICIONE CSS PERSONALIZADO À PÁGINA - ISSO AFETA TODOS OS DISPOSITIVOS */ .b…" at bounding box center [584, 284] width 712 height 511
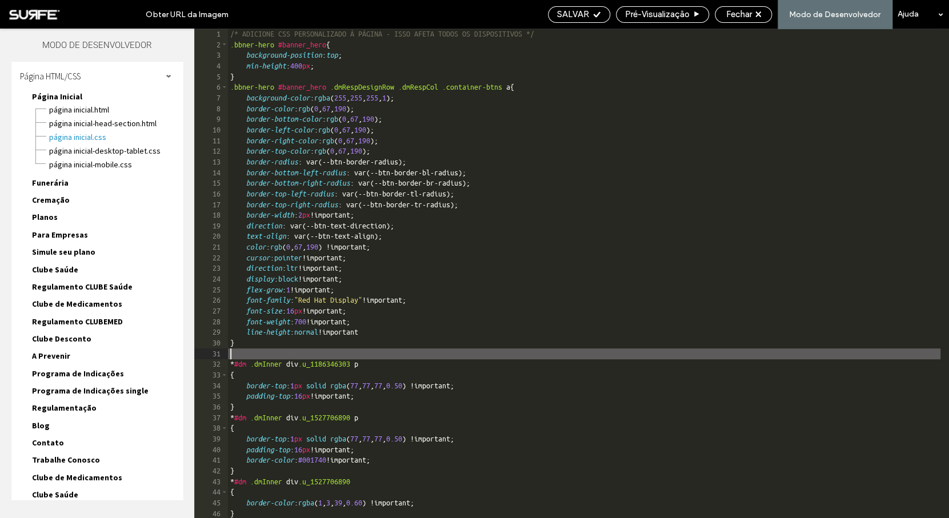
paste textarea
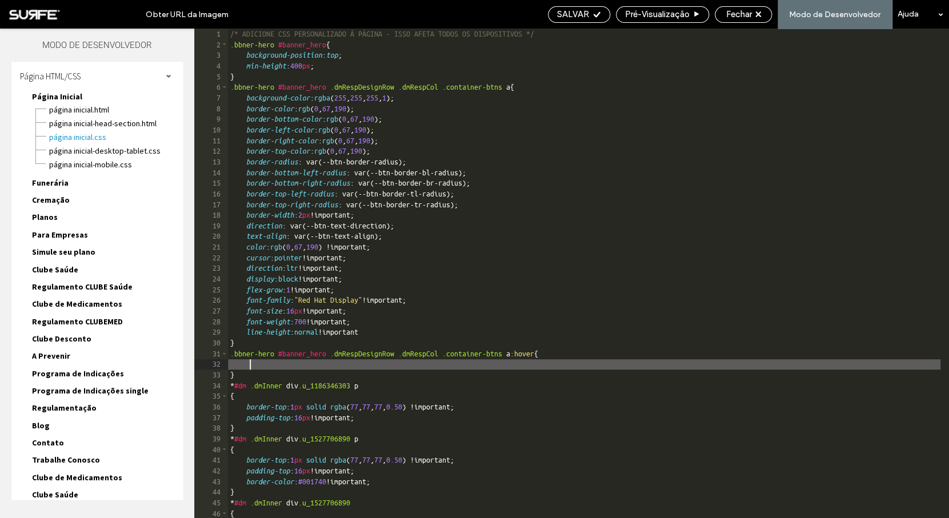
scroll to position [0, 3]
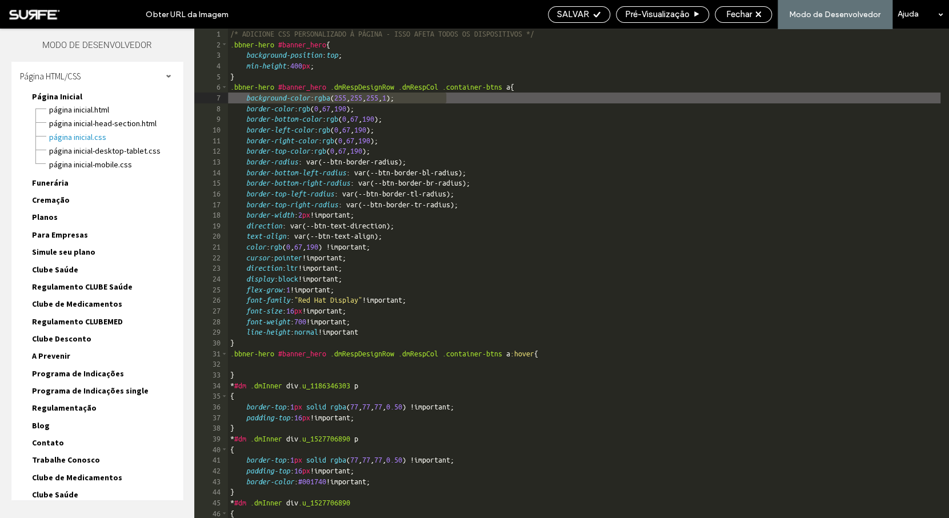
drag, startPoint x: 248, startPoint y: 97, endPoint x: 459, endPoint y: 99, distance: 210.2
click at [459, 99] on div "/* ADICIONE CSS PERSONALIZADO À PÁGINA - ISSO AFETA TODOS OS DISPOSITIVOS */ .b…" at bounding box center [584, 284] width 712 height 511
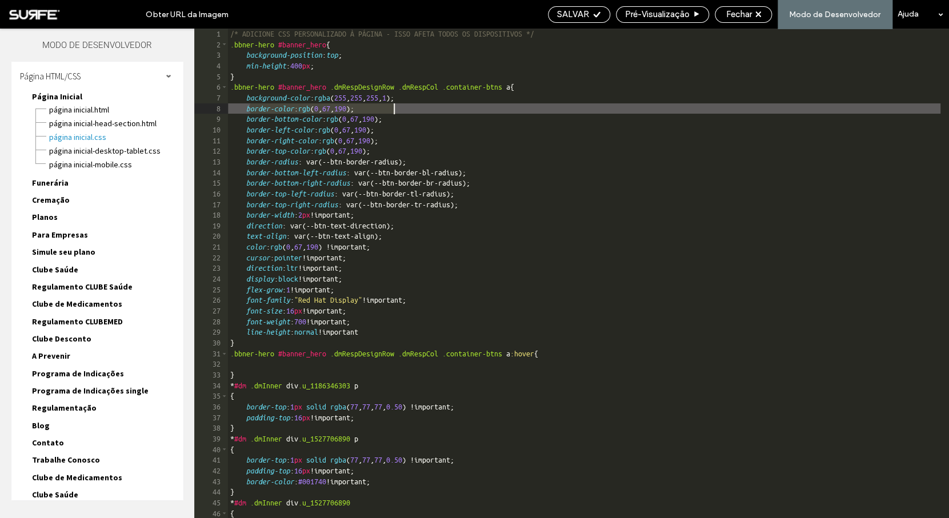
drag, startPoint x: 251, startPoint y: 110, endPoint x: 409, endPoint y: 113, distance: 157.7
click at [409, 113] on div "/* ADICIONE CSS PERSONALIZADO À PÁGINA - ISSO AFETA TODOS OS DISPOSITIVOS */ .b…" at bounding box center [584, 284] width 712 height 511
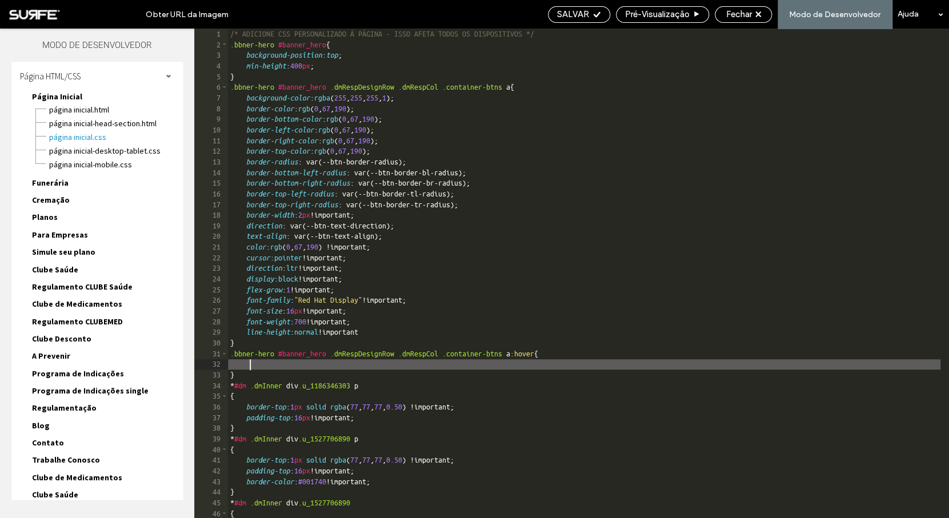
click at [293, 368] on div "/* ADICIONE CSS PERSONALIZADO À PÁGINA - ISSO AFETA TODOS OS DISPOSITIVOS */ .b…" at bounding box center [584, 284] width 712 height 511
click at [310, 367] on div "/* ADICIONE CSS PERSONALIZADO À PÁGINA - ISSO AFETA TODOS OS DISPOSITIVOS */ .b…" at bounding box center [584, 284] width 712 height 511
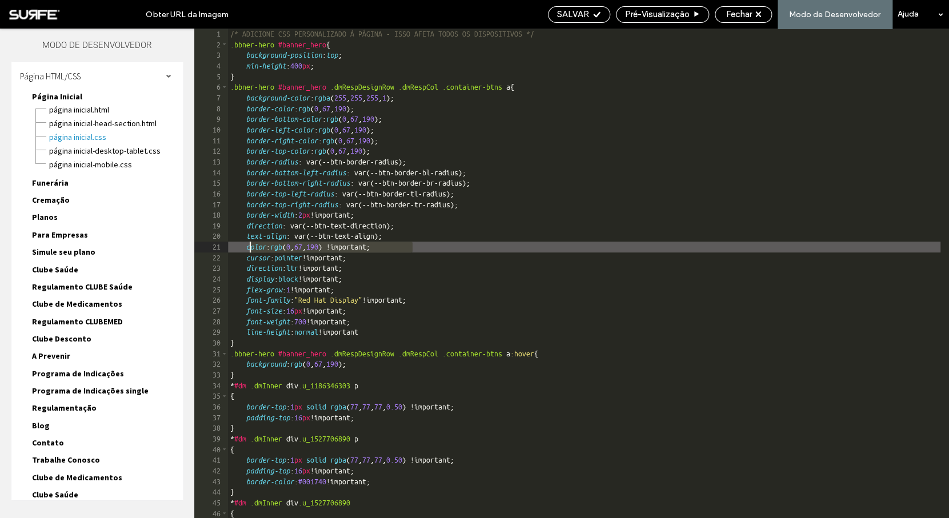
drag, startPoint x: 433, startPoint y: 248, endPoint x: 248, endPoint y: 245, distance: 184.5
click at [248, 245] on div "/* ADICIONE CSS PERSONALIZADO À PÁGINA - ISSO AFETA TODOS OS DISPOSITIVOS */ .b…" at bounding box center [584, 284] width 712 height 511
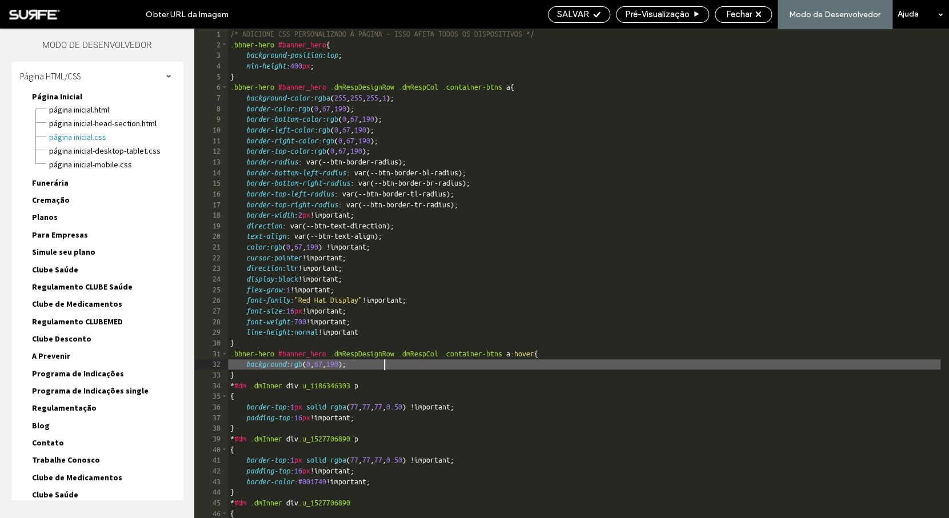
click at [405, 365] on div "/* ADICIONE CSS PERSONALIZADO À PÁGINA - ISSO AFETA TODOS OS DISPOSITIVOS */ .b…" at bounding box center [584, 284] width 712 height 511
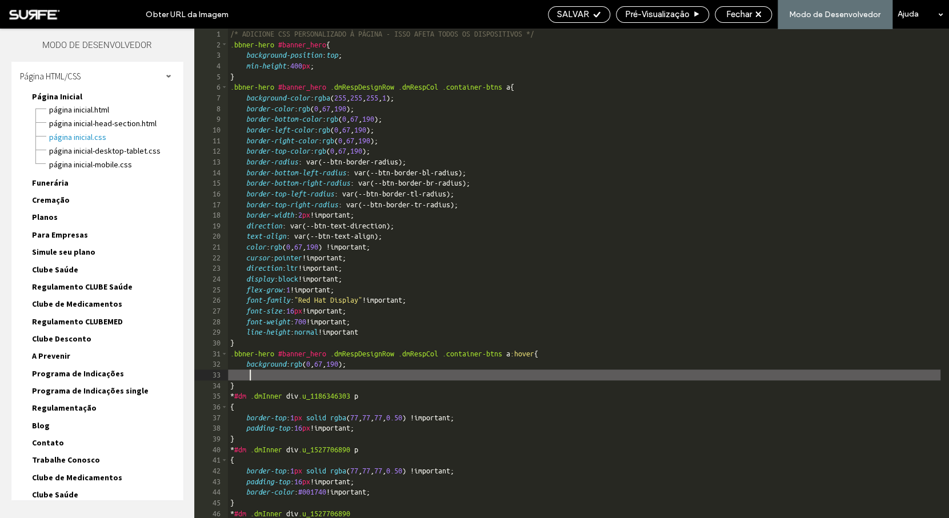
scroll to position [0, 3]
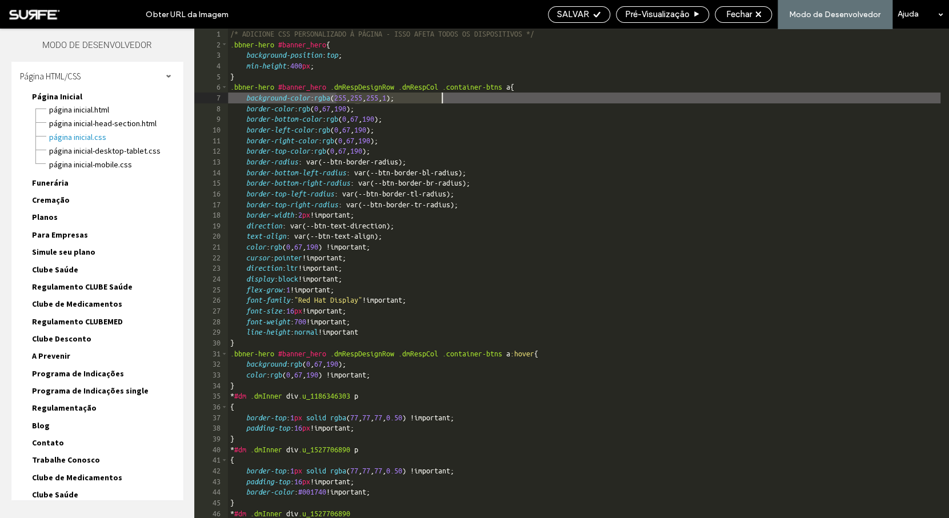
drag, startPoint x: 336, startPoint y: 100, endPoint x: 441, endPoint y: 102, distance: 105.7
click at [441, 102] on div "/* ADICIONE CSS PERSONALIZADO À PÁGINA - ISSO AFETA TODOS OS DISPOSITIVOS */ .b…" at bounding box center [584, 284] width 712 height 511
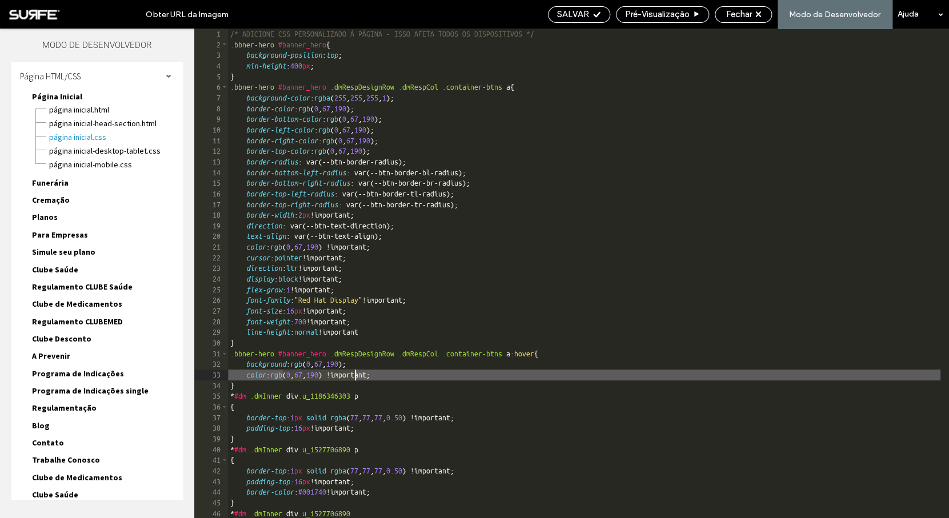
drag, startPoint x: 284, startPoint y: 379, endPoint x: 356, endPoint y: 375, distance: 72.0
click at [356, 375] on div "/* ADICIONE CSS PERSONALIZADO À PÁGINA - ISSO AFETA TODOS OS DISPOSITIVOS */ .b…" at bounding box center [584, 284] width 712 height 511
paste textarea
click at [407, 367] on div "/* ADICIONE CSS PERSONALIZADO À PÁGINA - ISSO AFETA TODOS OS DISPOSITIVOS */ .b…" at bounding box center [584, 284] width 712 height 511
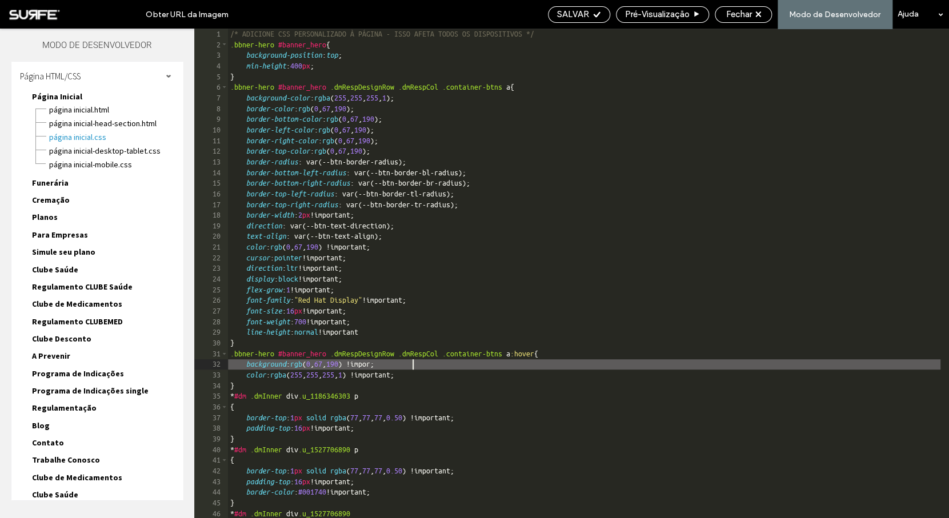
scroll to position [0, 2]
type textarea "**"
click at [574, 17] on span "SALVAR" at bounding box center [573, 14] width 32 height 10
click at [736, 13] on span "Fechar" at bounding box center [739, 14] width 26 height 10
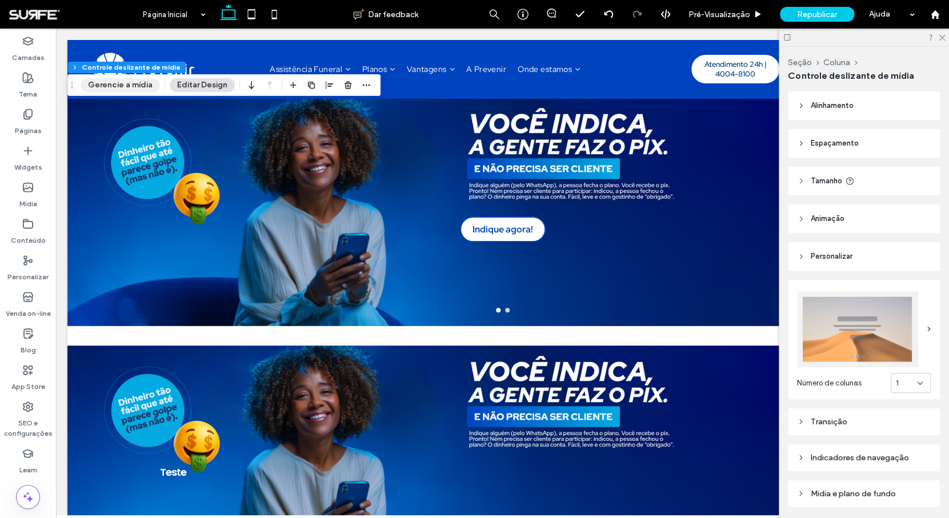
click at [128, 86] on button "Gerencie a mídia" at bounding box center [120, 85] width 79 height 14
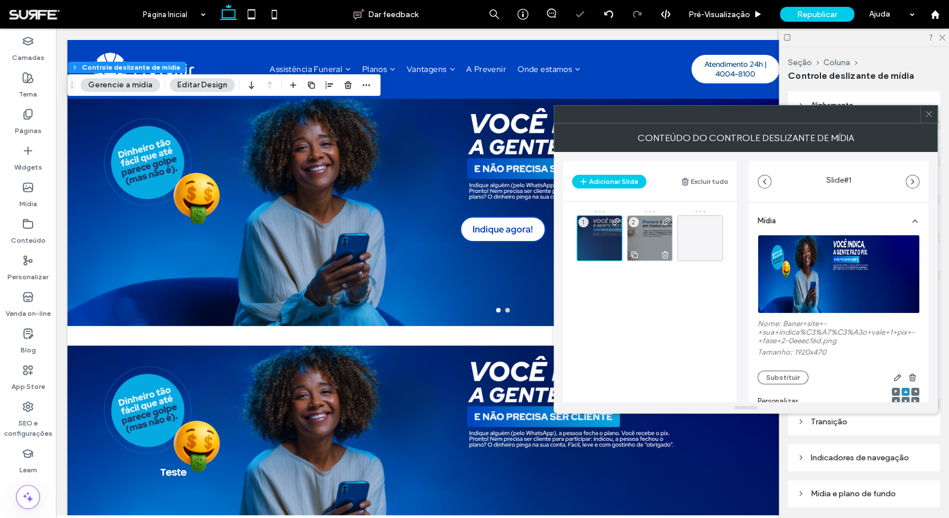
click at [654, 236] on div "2" at bounding box center [649, 238] width 46 height 46
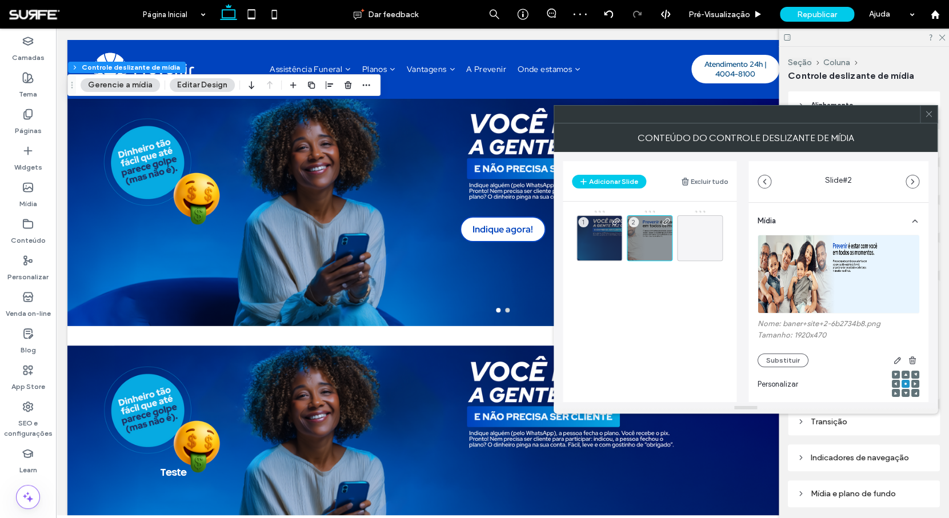
click at [928, 122] on span at bounding box center [928, 114] width 9 height 17
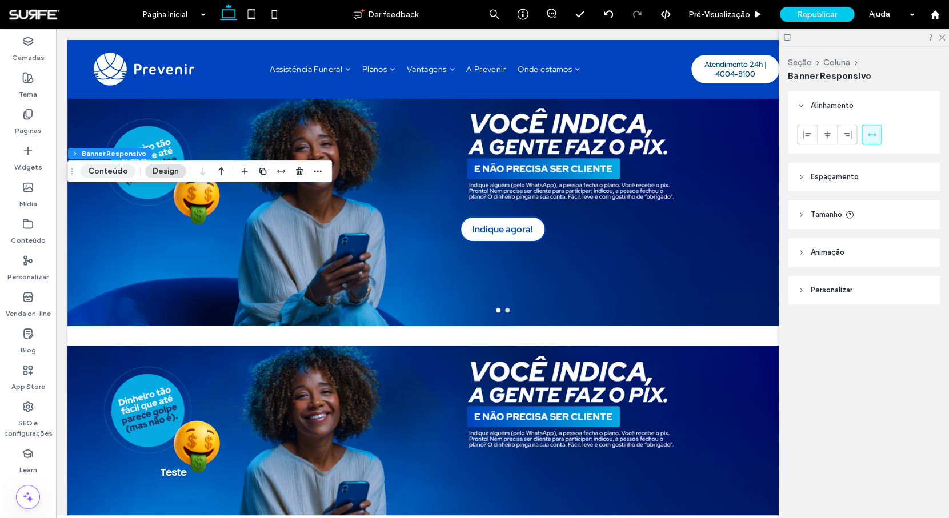
click at [111, 170] on button "Conteúdo" at bounding box center [108, 171] width 55 height 14
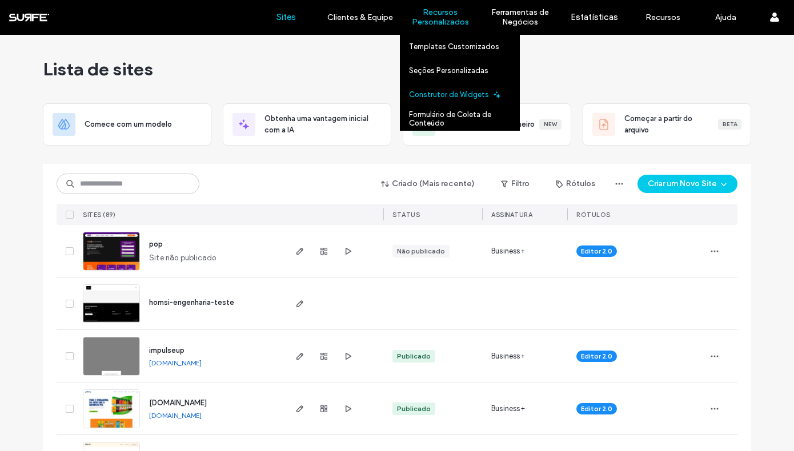
click at [449, 95] on label "Construtor de Widgets" at bounding box center [449, 94] width 80 height 9
